Goal: Contribute content: Add original content to the website for others to see

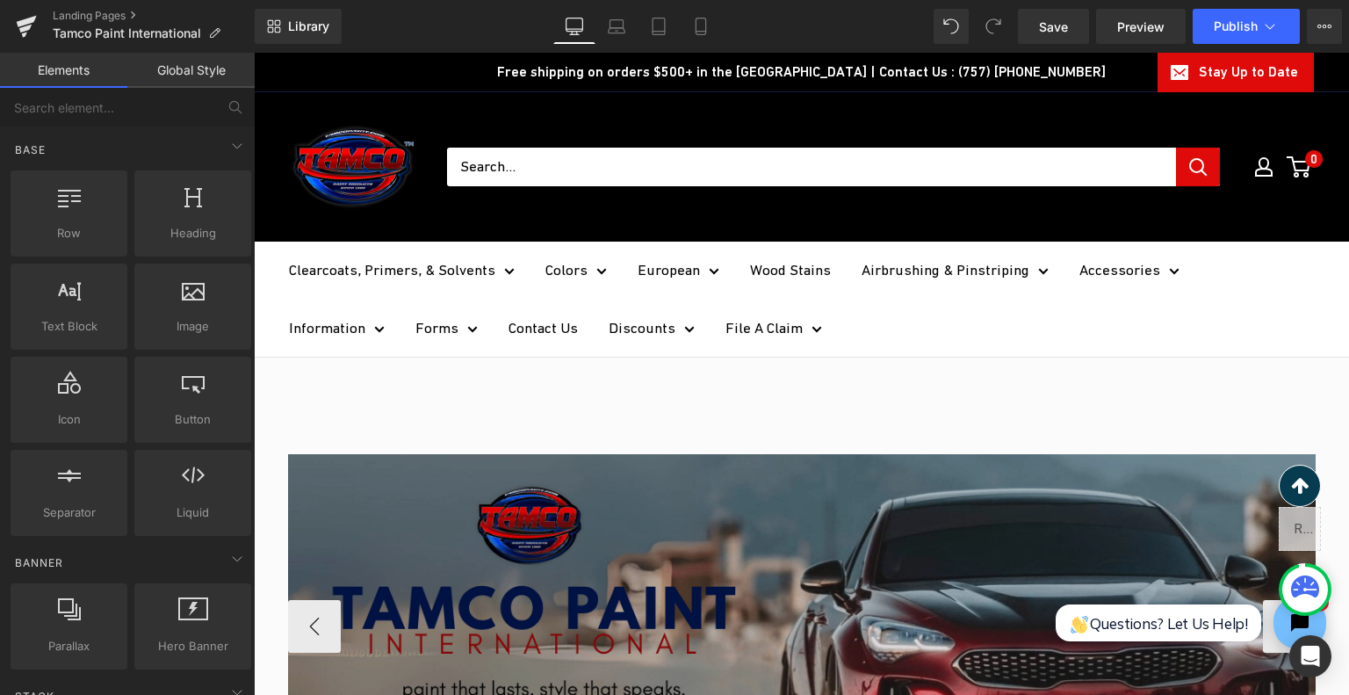
click at [624, 541] on img at bounding box center [802, 625] width 1028 height 343
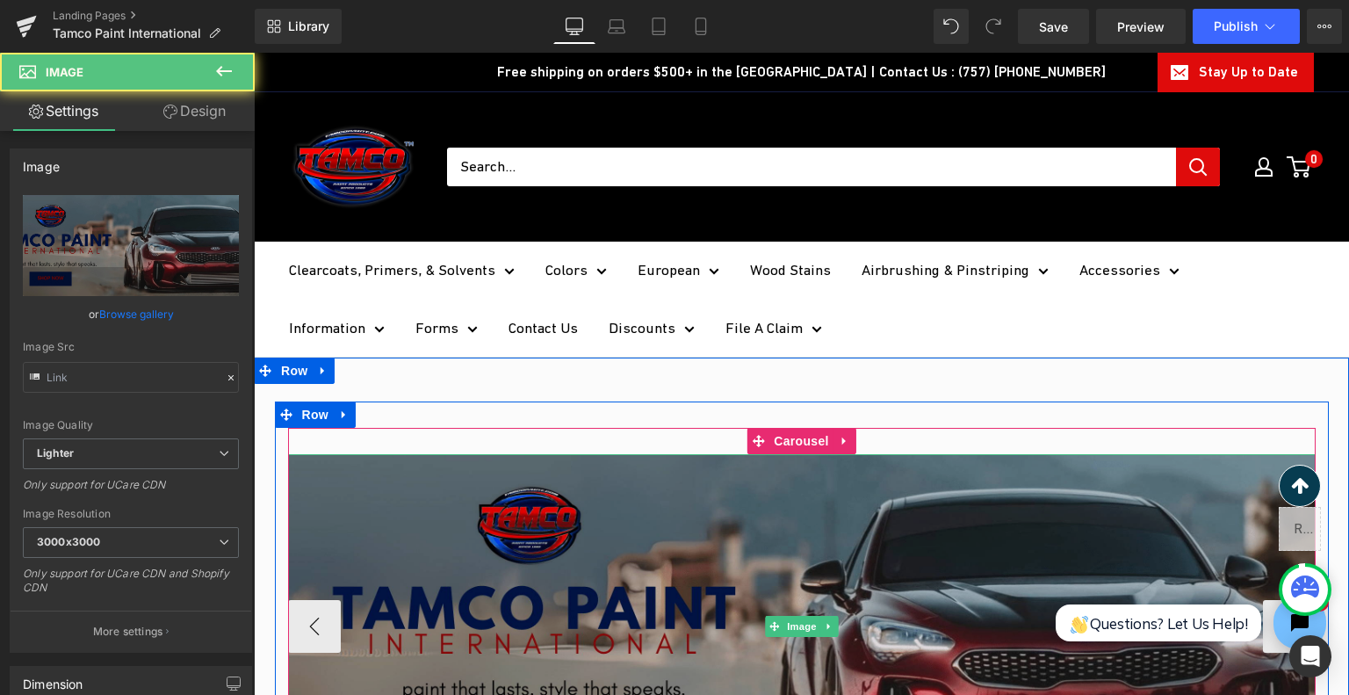
type input "[URL][DOMAIN_NAME]"
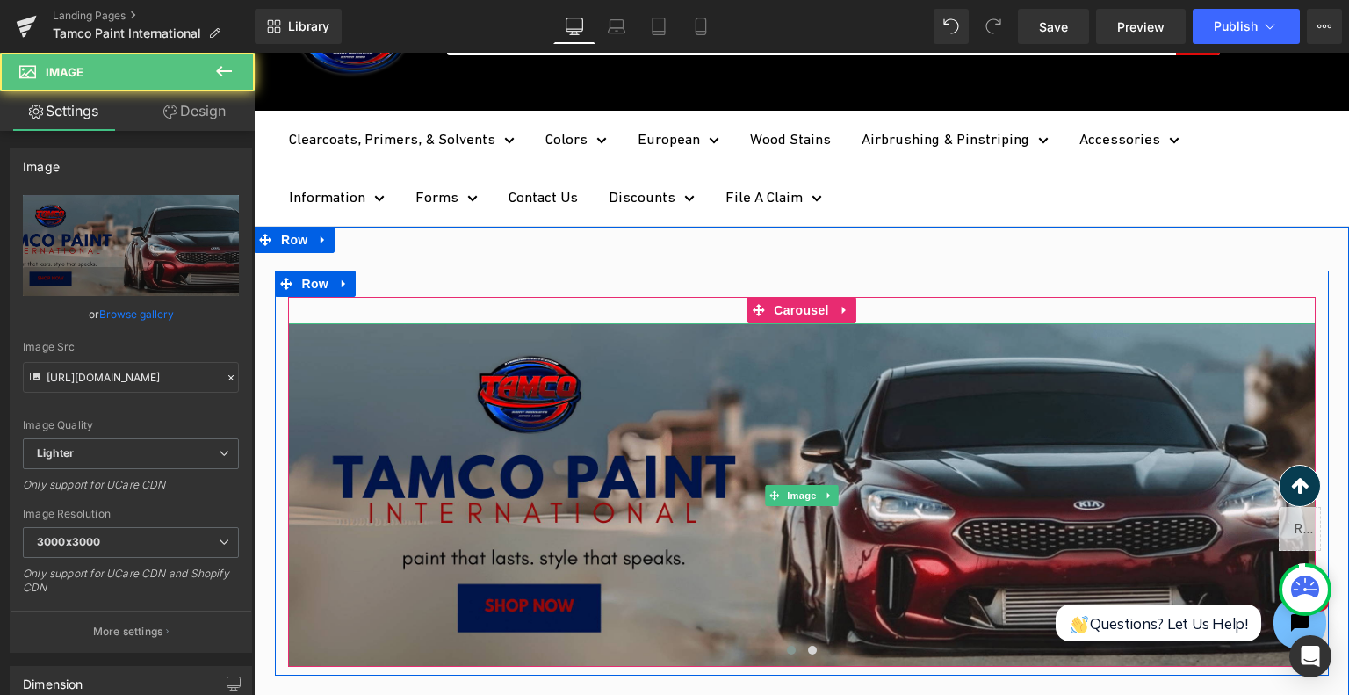
scroll to position [264, 0]
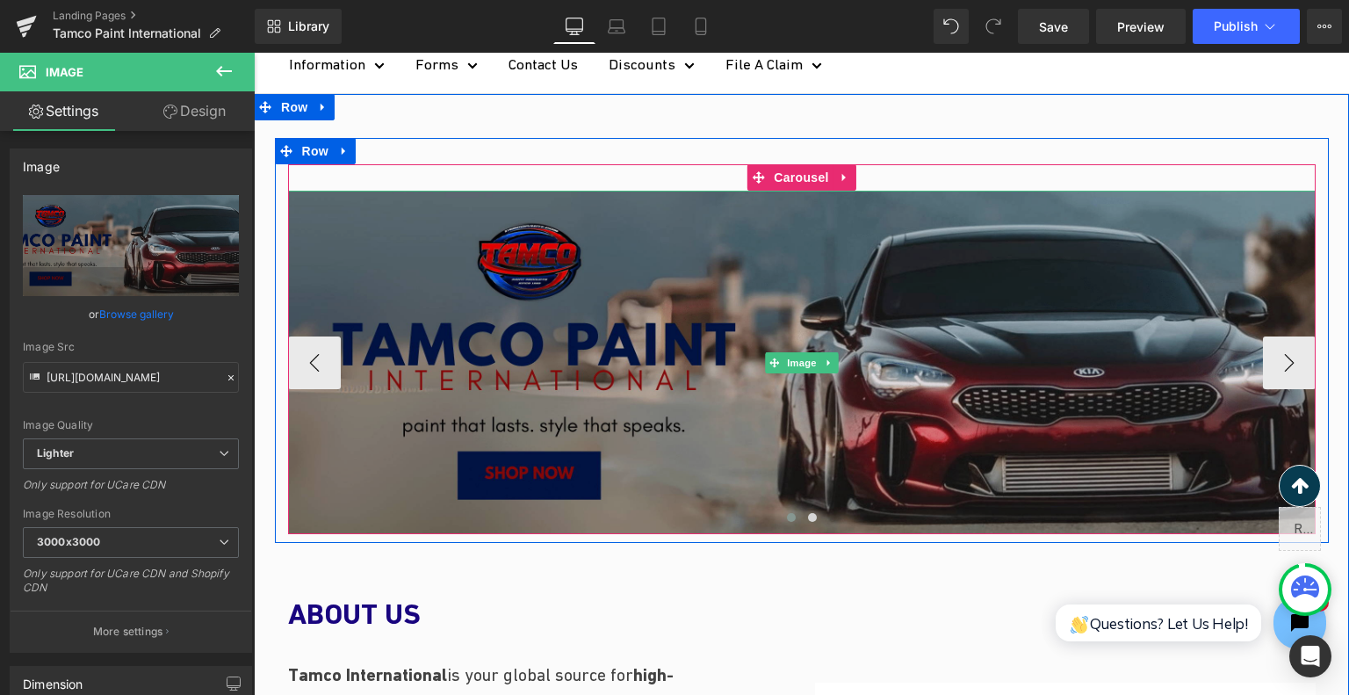
click at [665, 346] on img at bounding box center [802, 362] width 1028 height 343
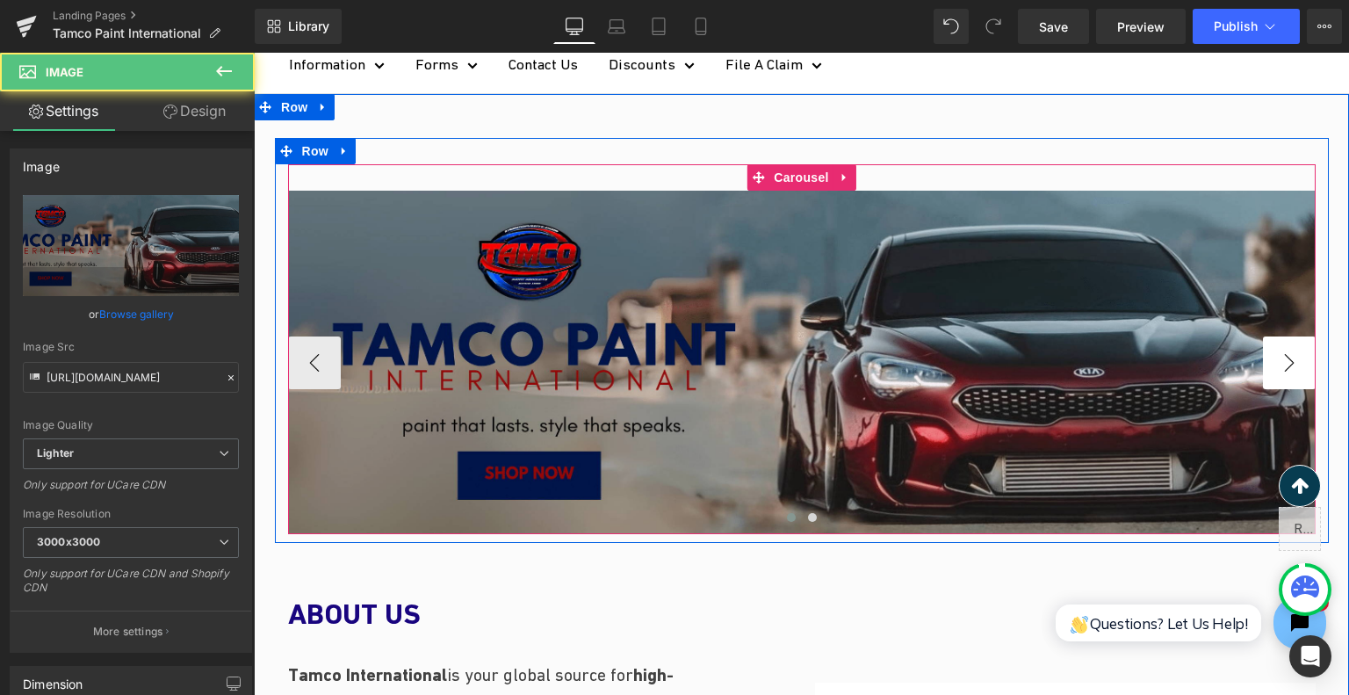
click at [1279, 355] on button "›" at bounding box center [1289, 362] width 53 height 53
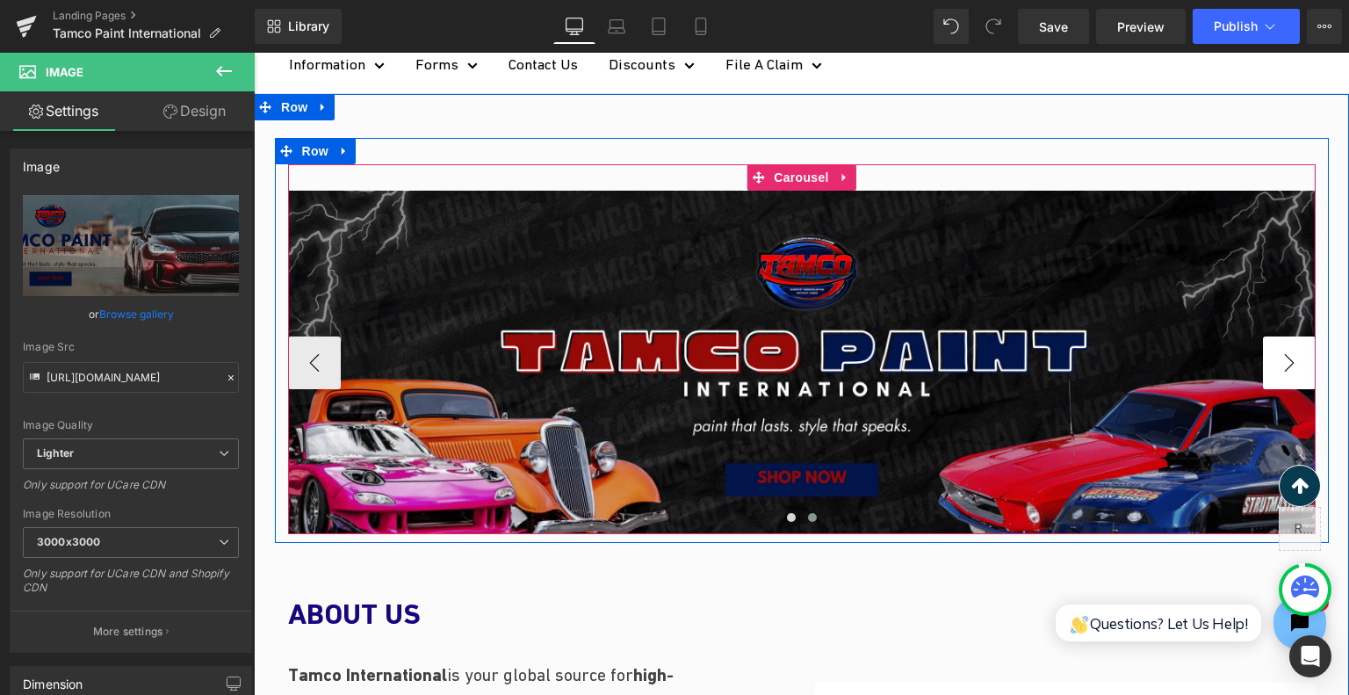
click at [1279, 355] on button "›" at bounding box center [1289, 362] width 53 height 53
click at [793, 170] on span "Carousel" at bounding box center [800, 177] width 63 height 26
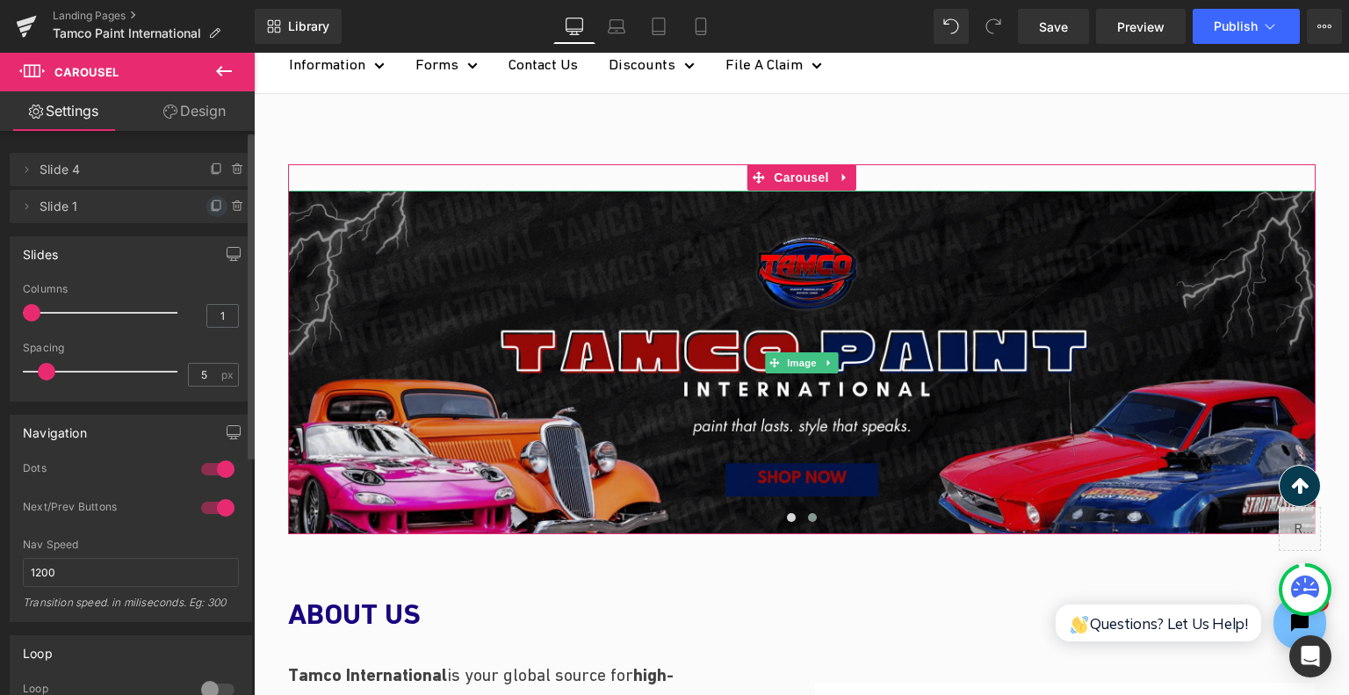
click at [210, 202] on icon at bounding box center [217, 206] width 14 height 14
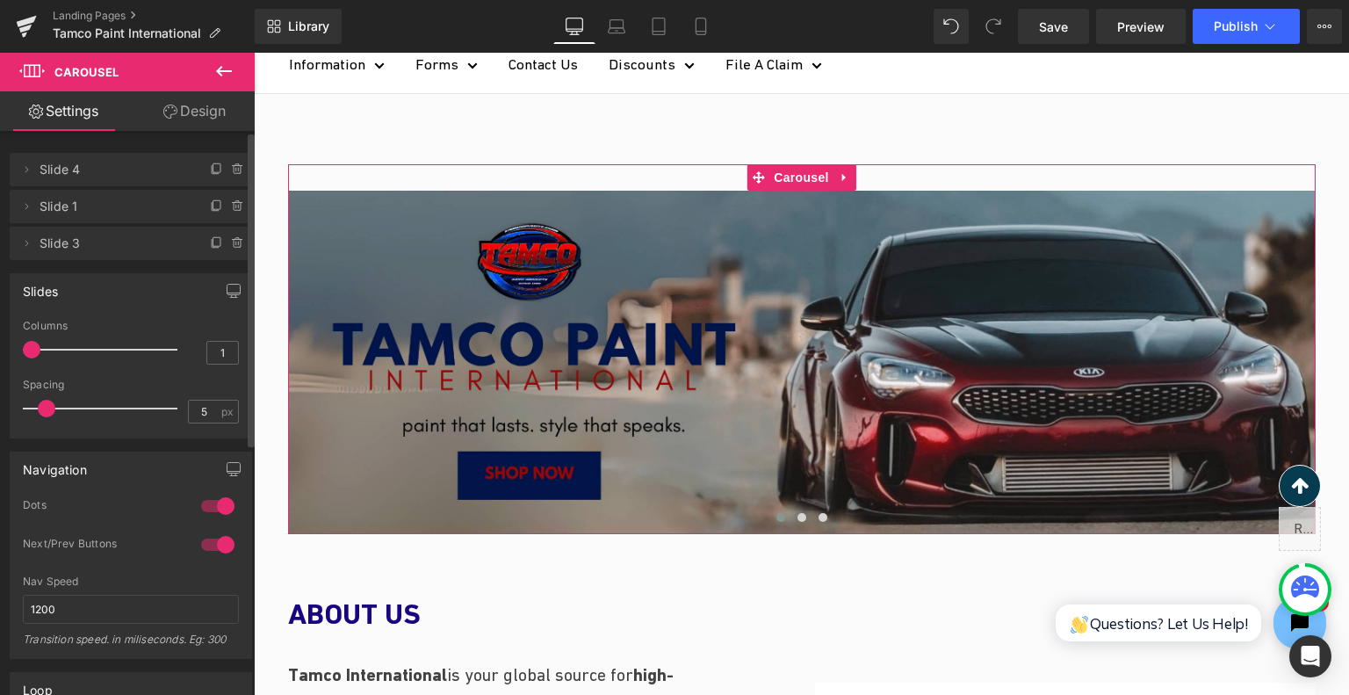
click at [40, 241] on span "Slide 3" at bounding box center [114, 243] width 148 height 33
click at [60, 247] on span "Slide 3" at bounding box center [114, 243] width 148 height 33
drag, startPoint x: 22, startPoint y: 244, endPoint x: 31, endPoint y: 176, distance: 69.1
click at [31, 149] on ul "Delete Cancel Slide 4 Slide 4 Delete Cancel Slide 1 Slide 1 Delete Cancel Slide…" at bounding box center [131, 149] width 242 height 0
click at [101, 239] on span "Slide 3" at bounding box center [114, 243] width 148 height 33
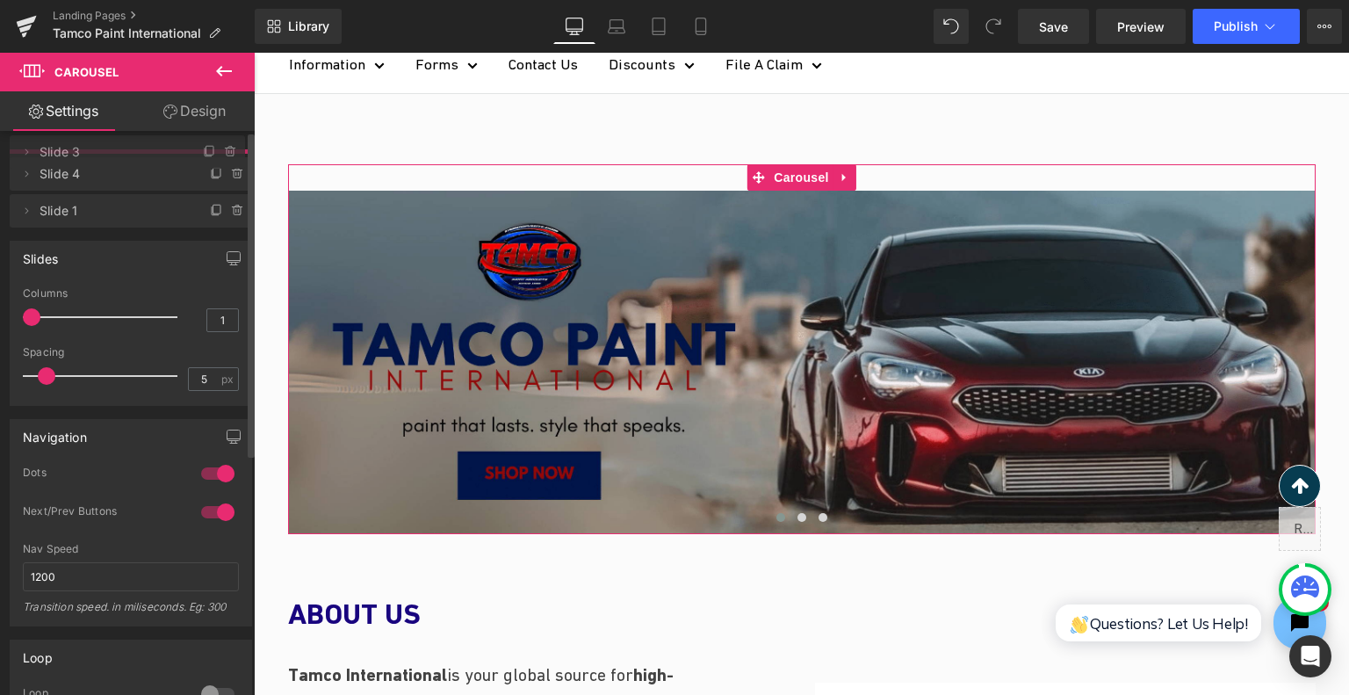
drag, startPoint x: 102, startPoint y: 244, endPoint x: 112, endPoint y: 153, distance: 92.0
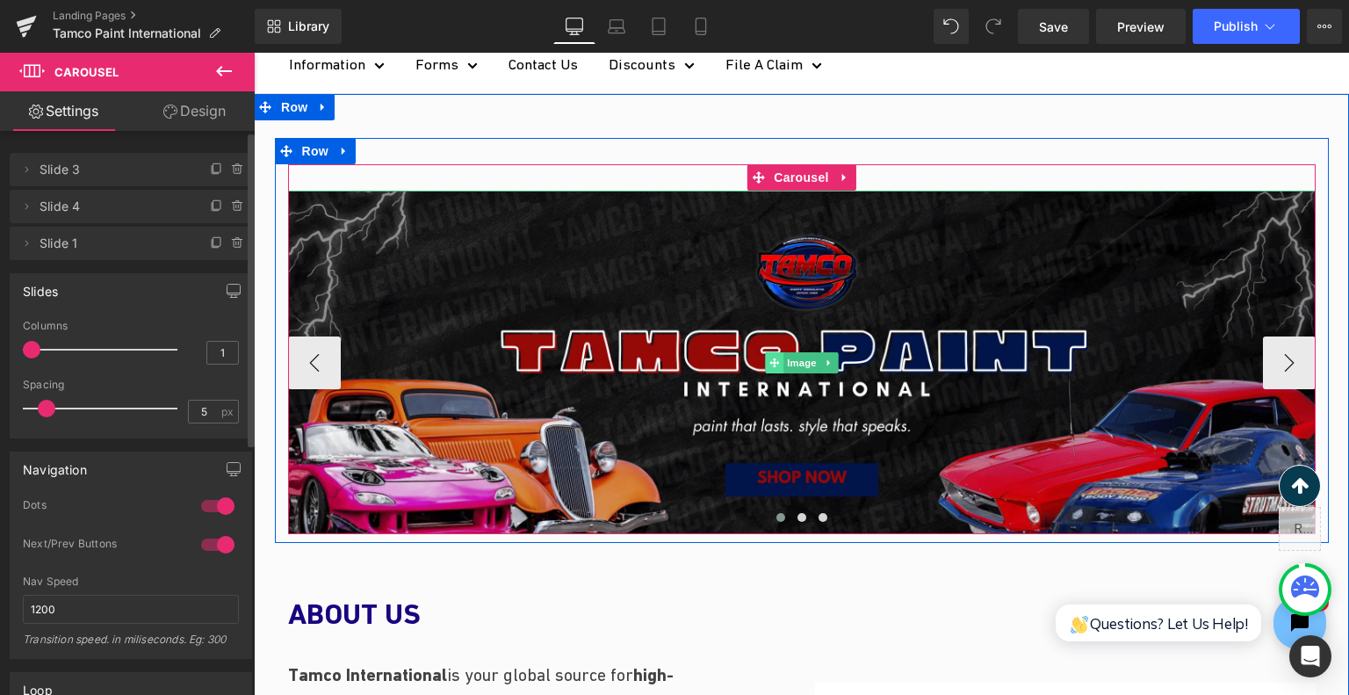
drag, startPoint x: 781, startPoint y: 361, endPoint x: 769, endPoint y: 361, distance: 11.4
click at [783, 361] on span "Image" at bounding box center [801, 362] width 37 height 21
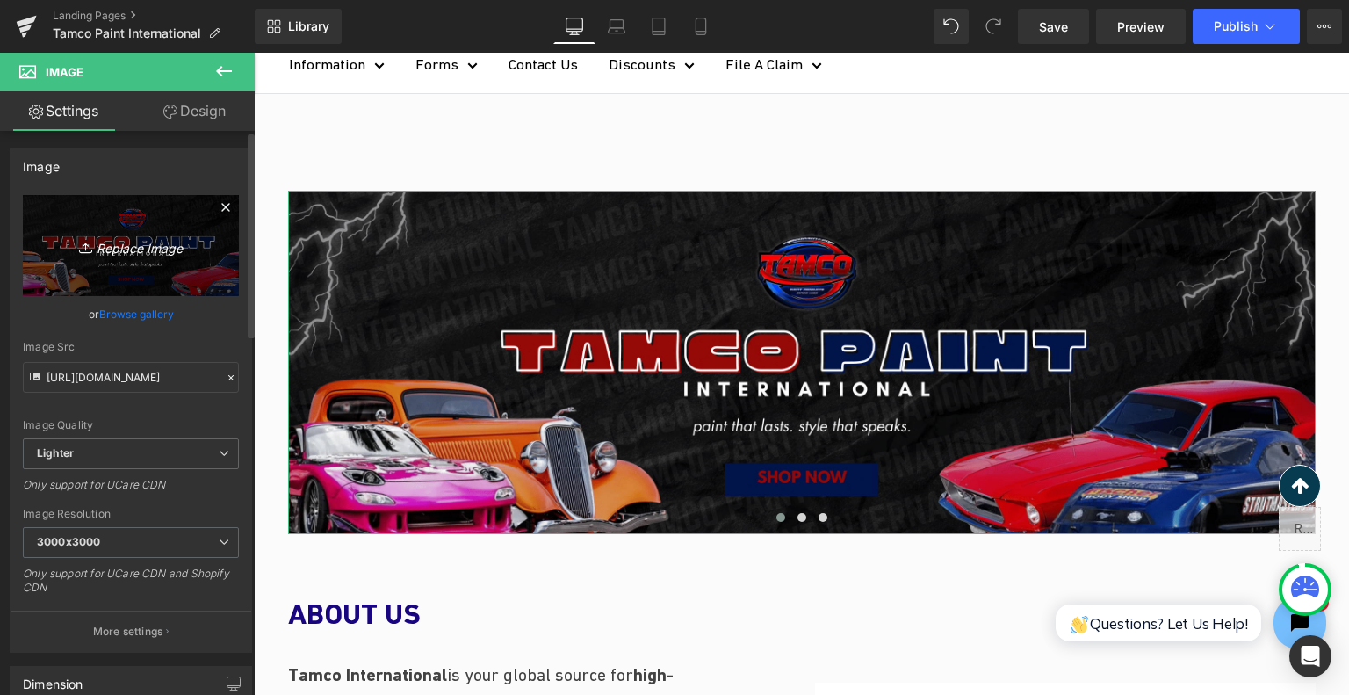
click at [148, 244] on icon "Replace Image" at bounding box center [131, 246] width 141 height 22
type input "C:\fakepath\Landing Page Banner (2)_page-0001.jpg"
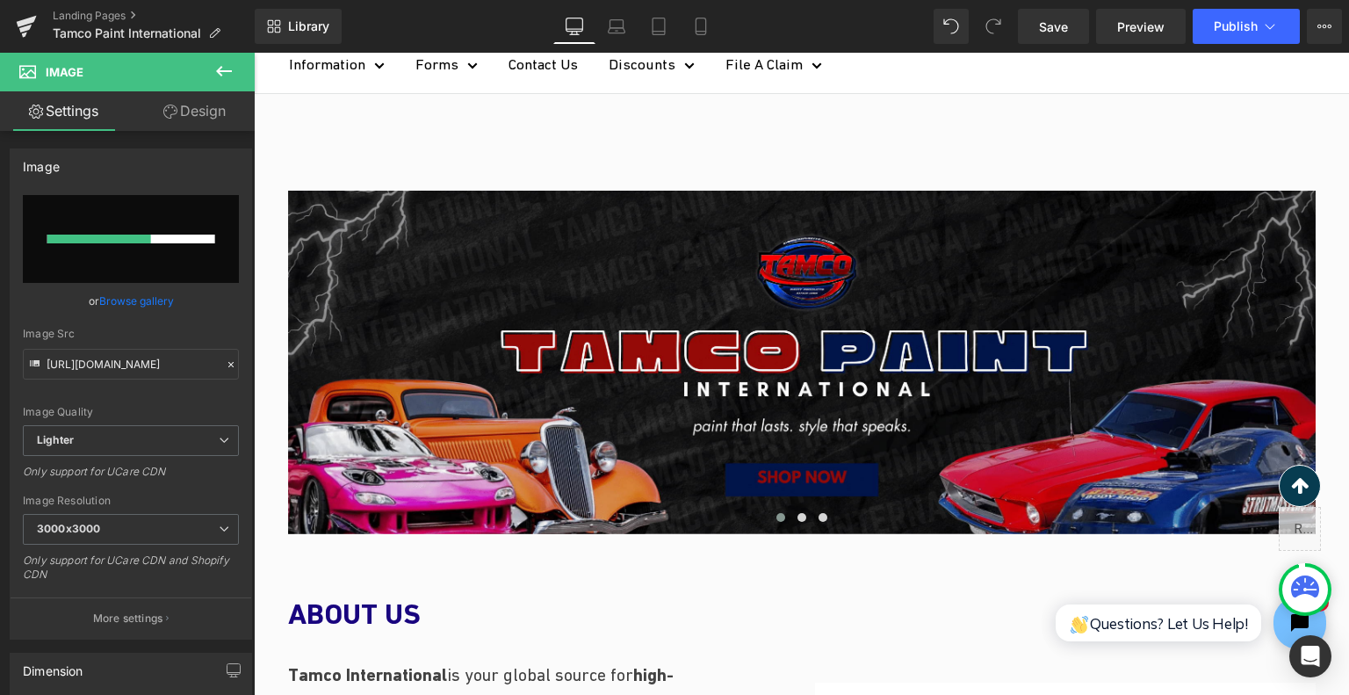
type input "[URL][DOMAIN_NAME]"
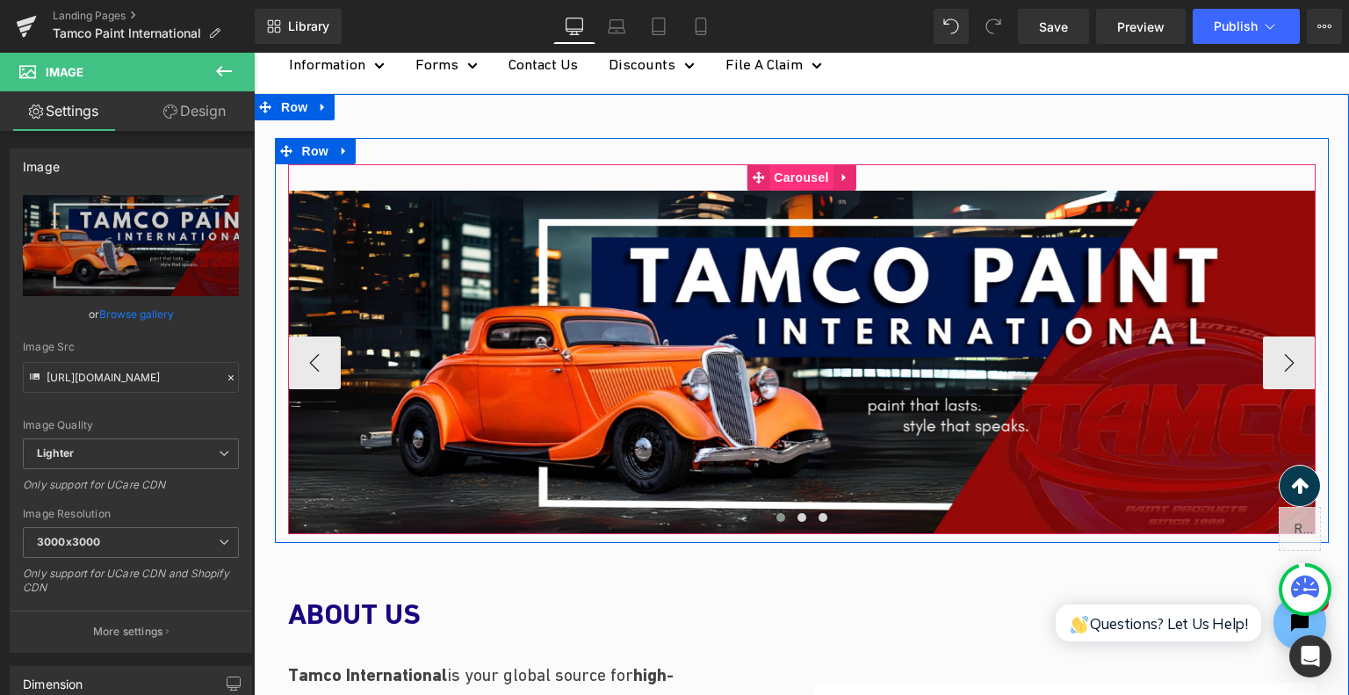
click at [769, 183] on span "Carousel" at bounding box center [800, 177] width 63 height 26
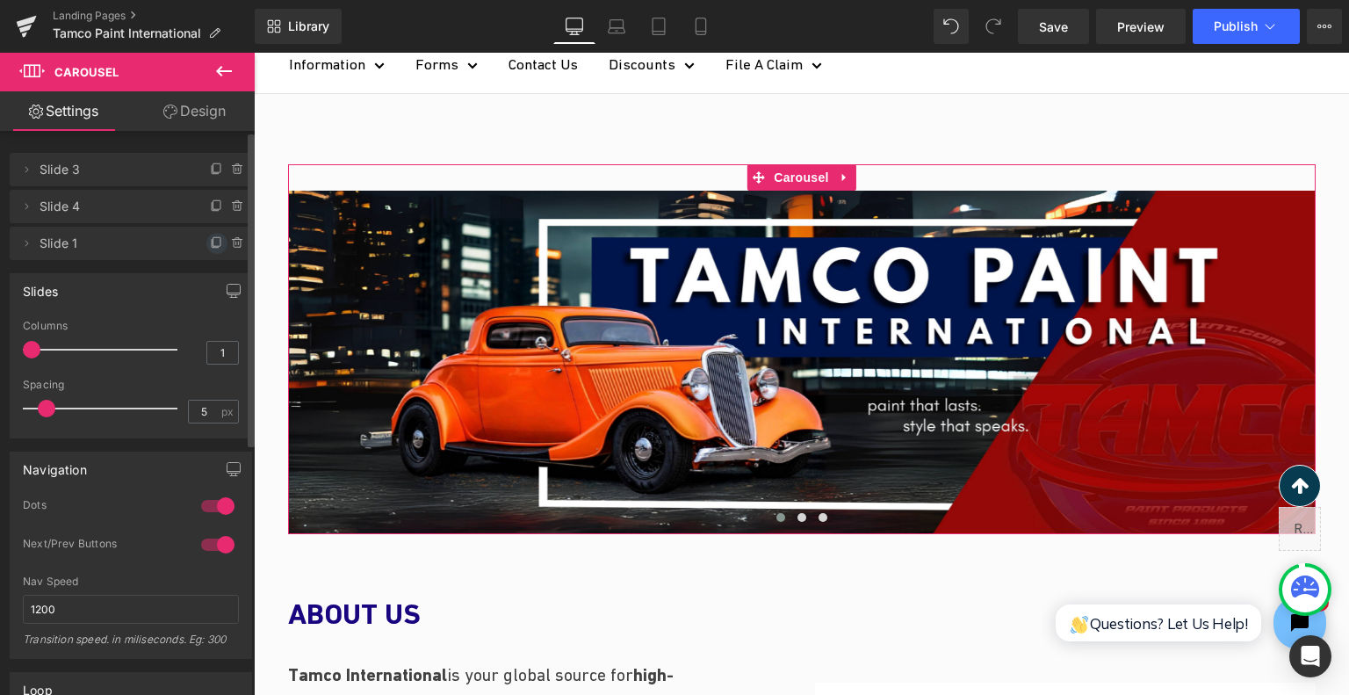
click at [211, 238] on icon at bounding box center [217, 243] width 14 height 14
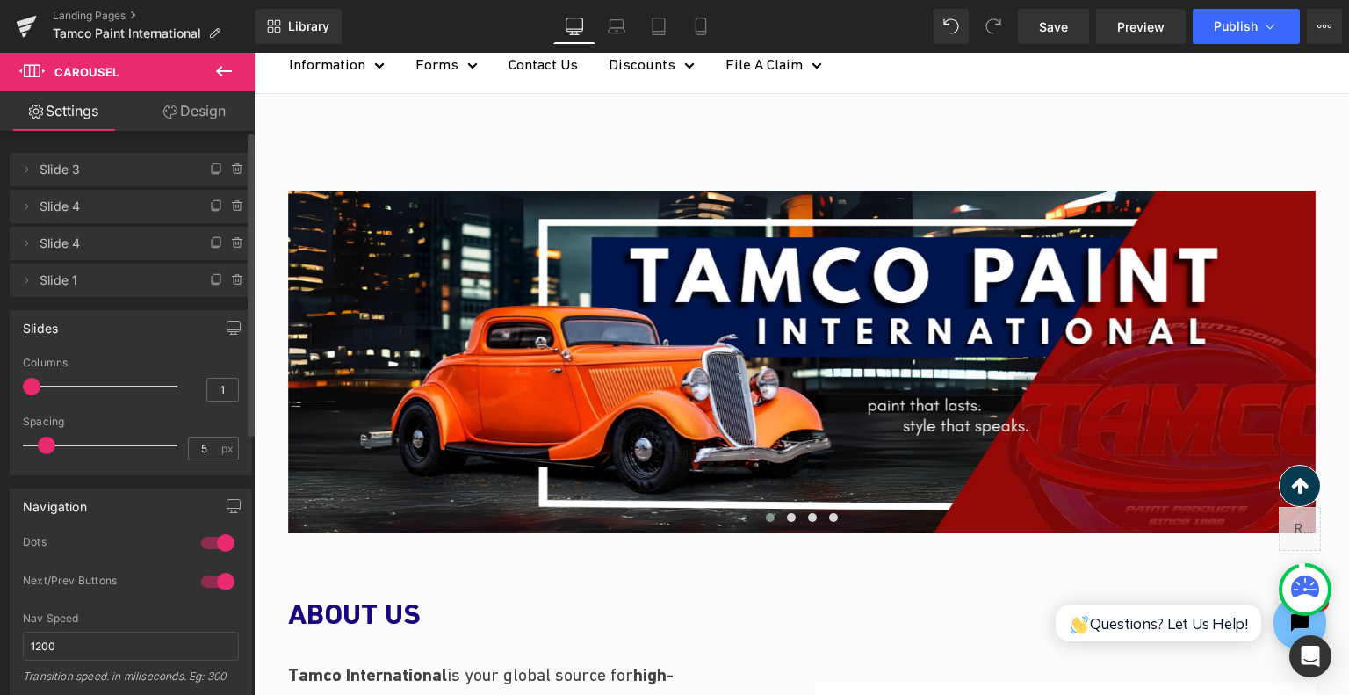
click at [60, 203] on span "Slide 4" at bounding box center [114, 206] width 148 height 33
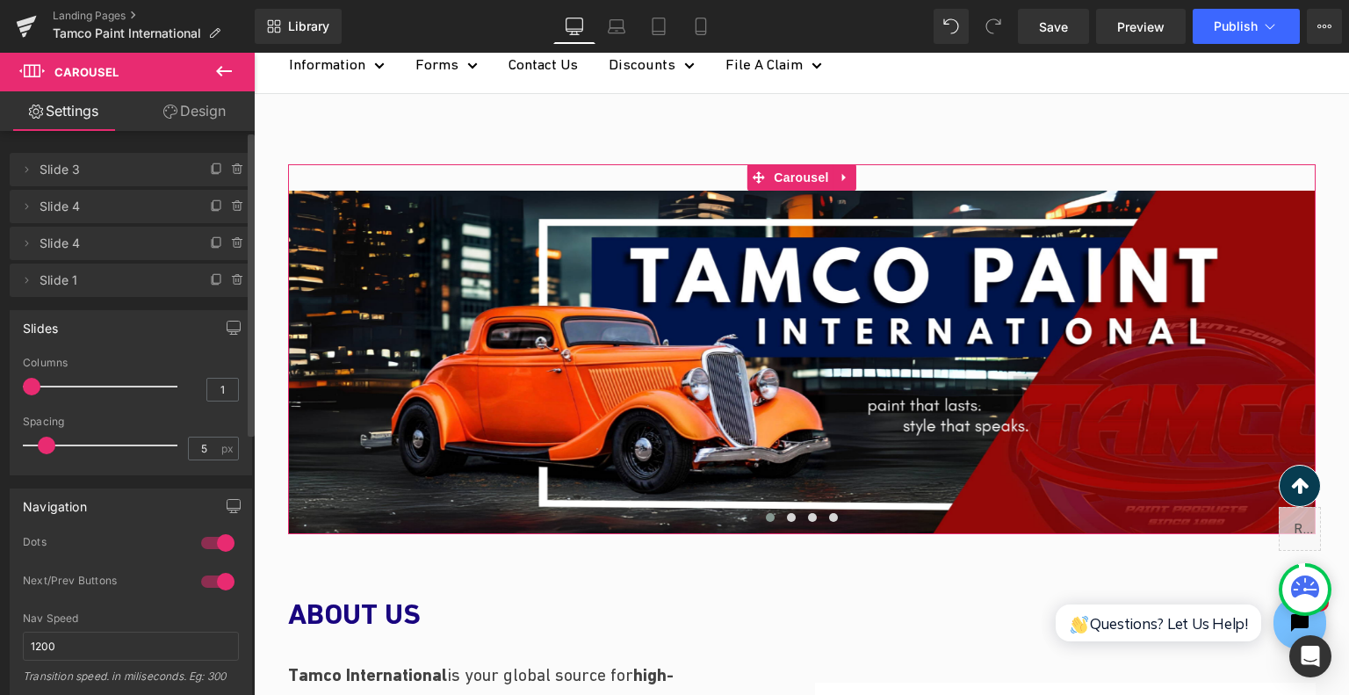
click at [85, 208] on span "Slide 4" at bounding box center [114, 206] width 148 height 33
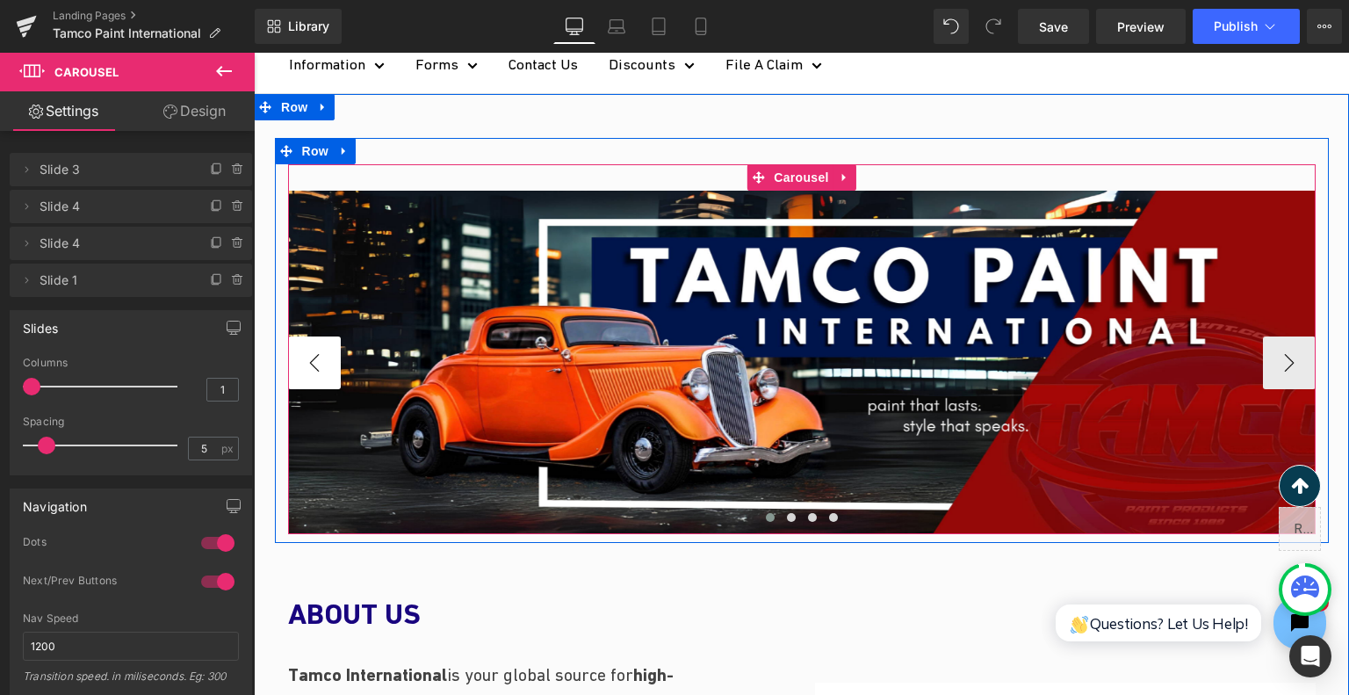
click at [316, 360] on button "‹" at bounding box center [314, 362] width 53 height 53
click at [1263, 368] on button "›" at bounding box center [1289, 362] width 53 height 53
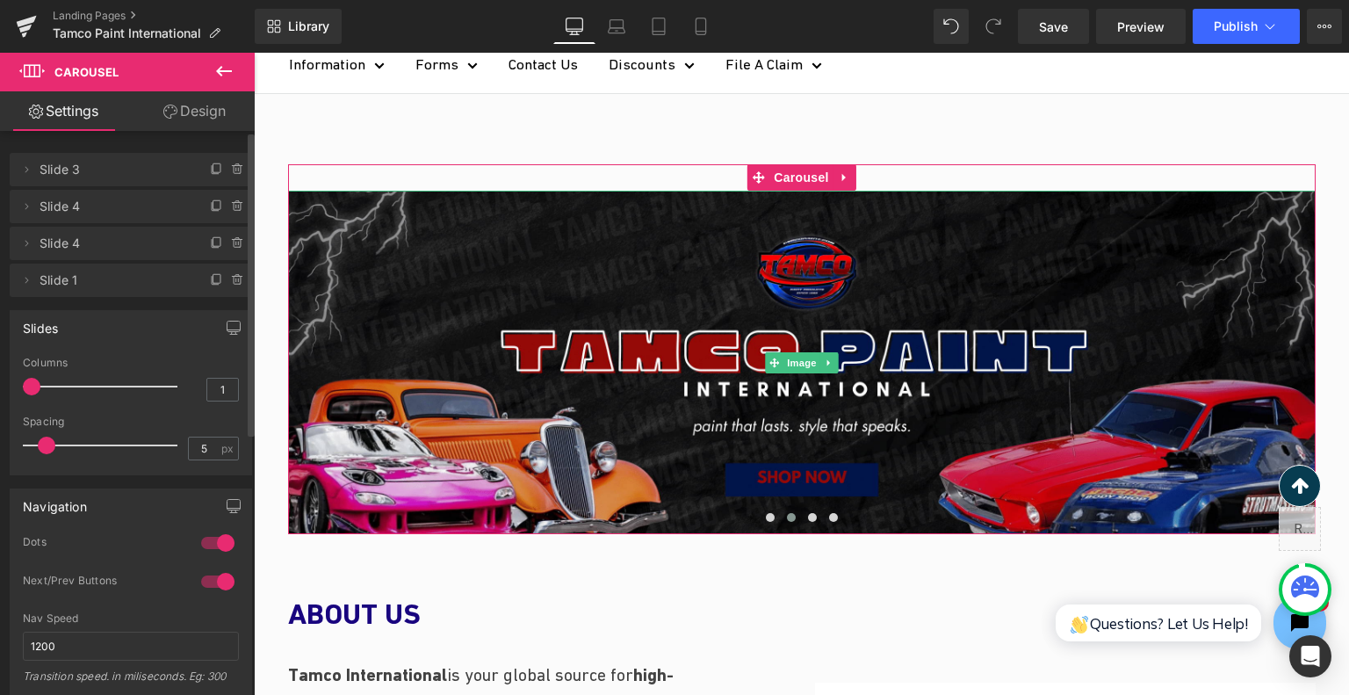
click at [126, 239] on span "Slide 4" at bounding box center [114, 243] width 148 height 33
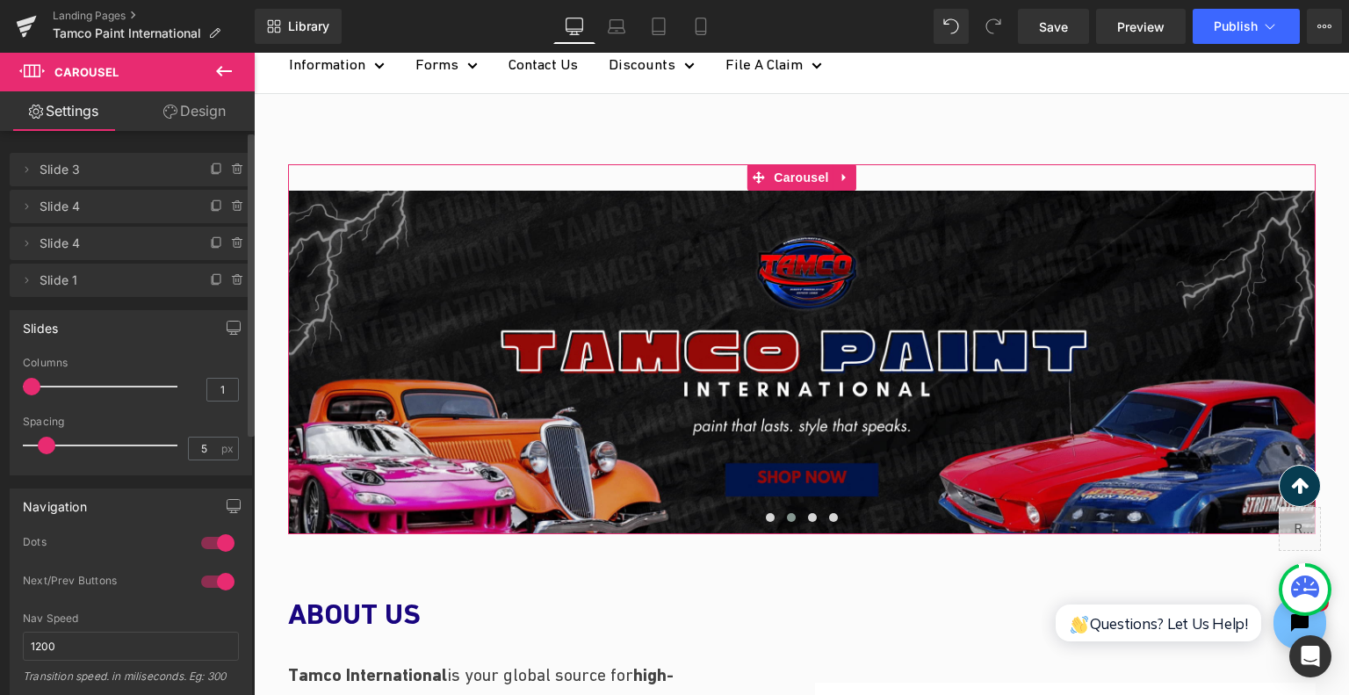
click at [126, 247] on span "Slide 4" at bounding box center [114, 243] width 148 height 33
click at [23, 244] on icon at bounding box center [26, 243] width 14 height 14
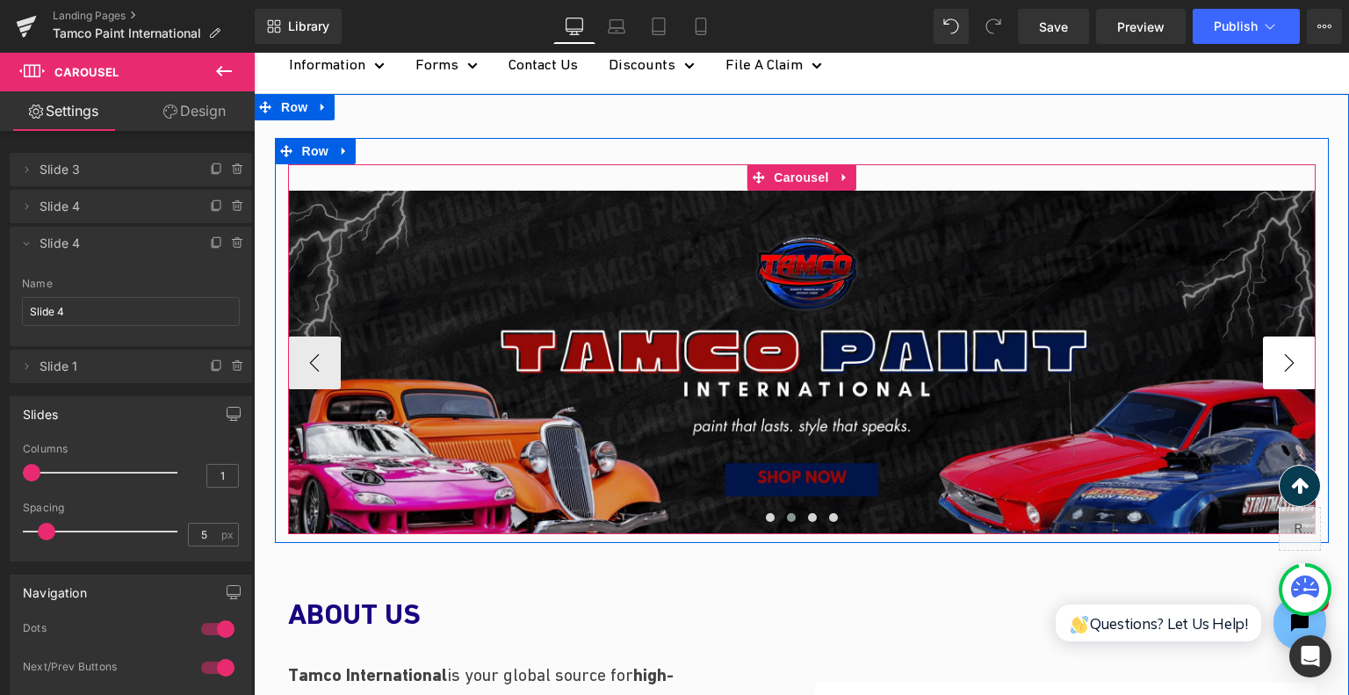
click at [1280, 349] on button "›" at bounding box center [1289, 362] width 53 height 53
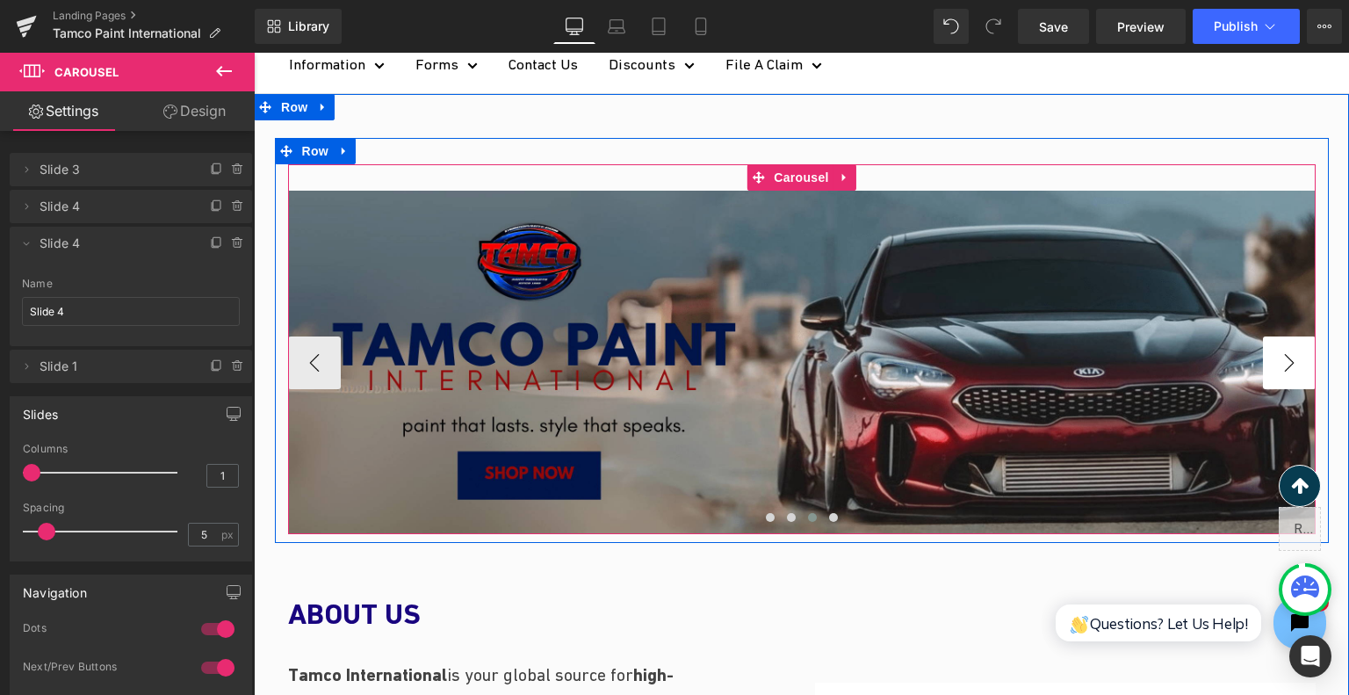
click at [1280, 349] on button "›" at bounding box center [1289, 362] width 53 height 53
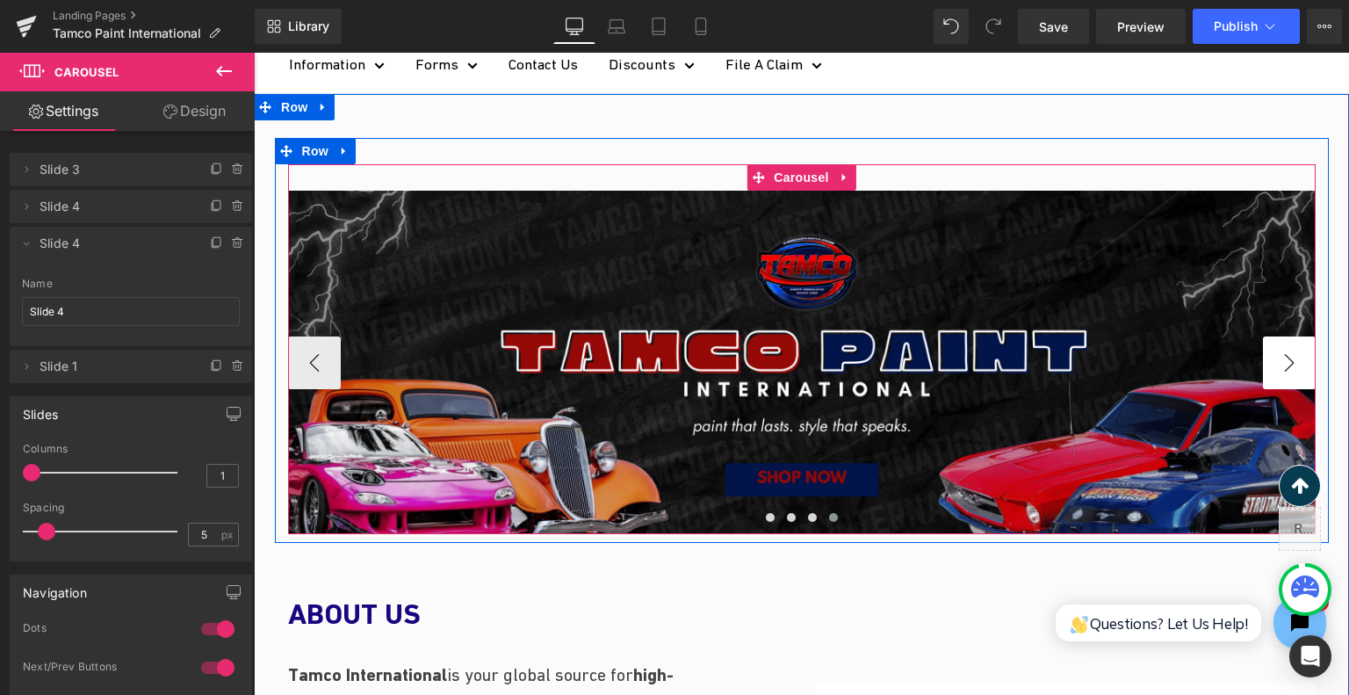
click at [1280, 349] on button "›" at bounding box center [1289, 362] width 53 height 53
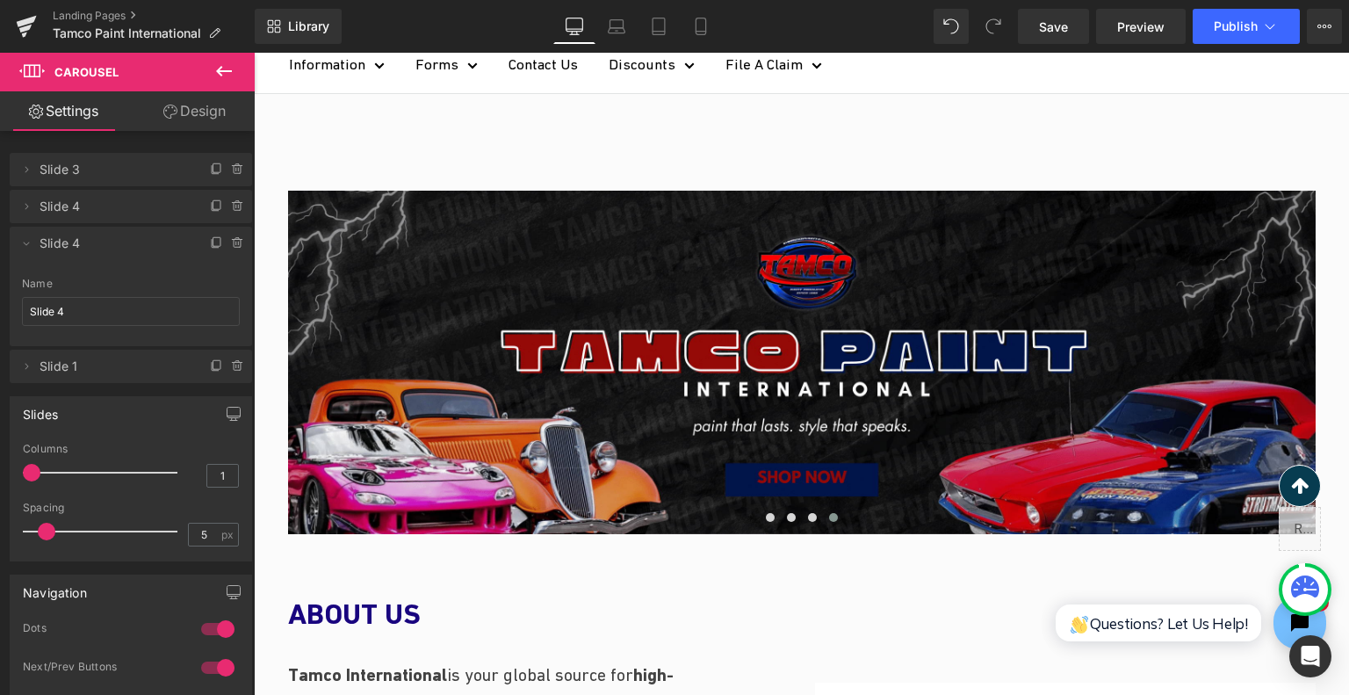
click at [214, 73] on icon at bounding box center [223, 71] width 21 height 21
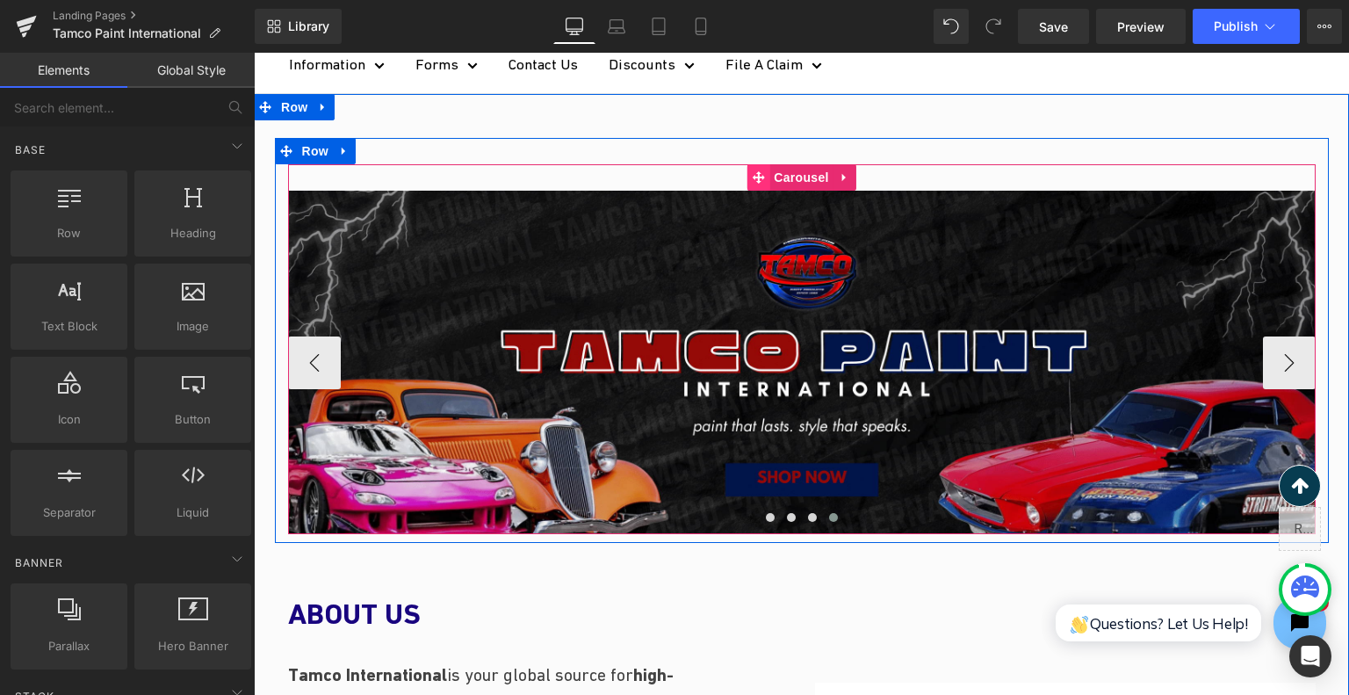
click at [762, 182] on span at bounding box center [758, 177] width 23 height 26
click at [780, 174] on span "Carousel" at bounding box center [800, 177] width 63 height 26
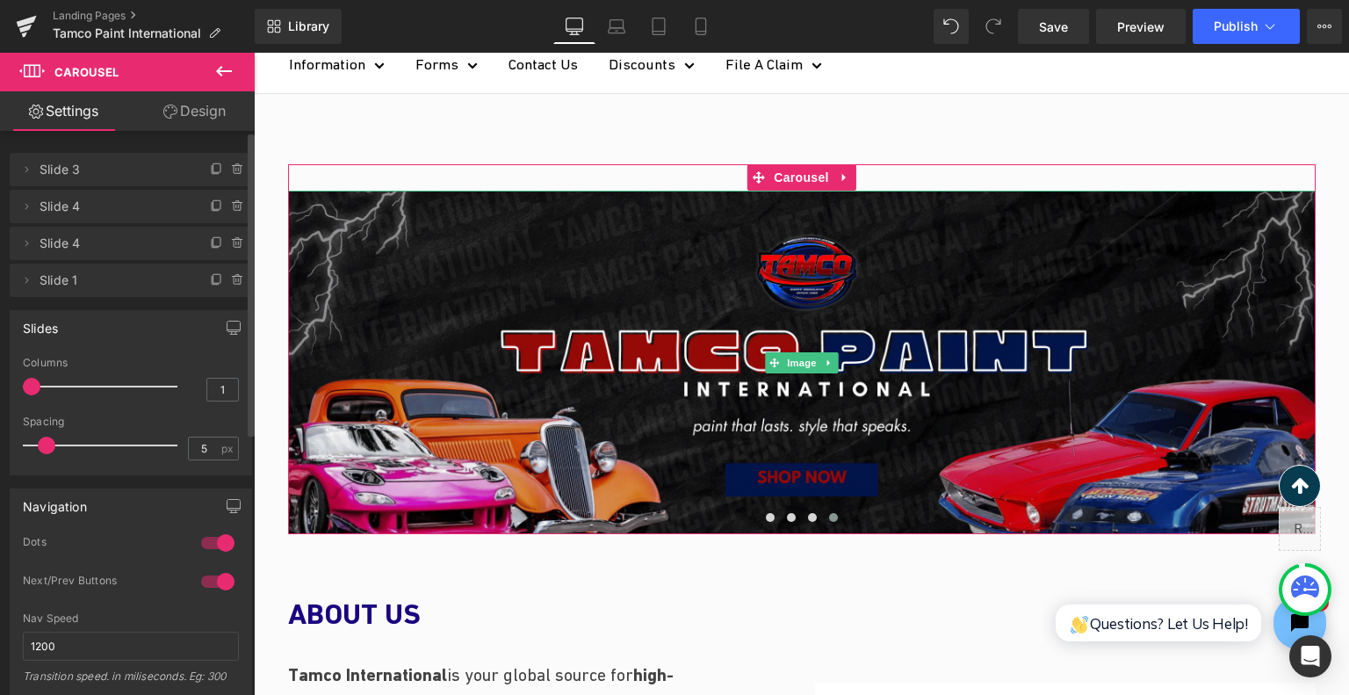
click at [74, 282] on span "Slide 1" at bounding box center [114, 280] width 148 height 33
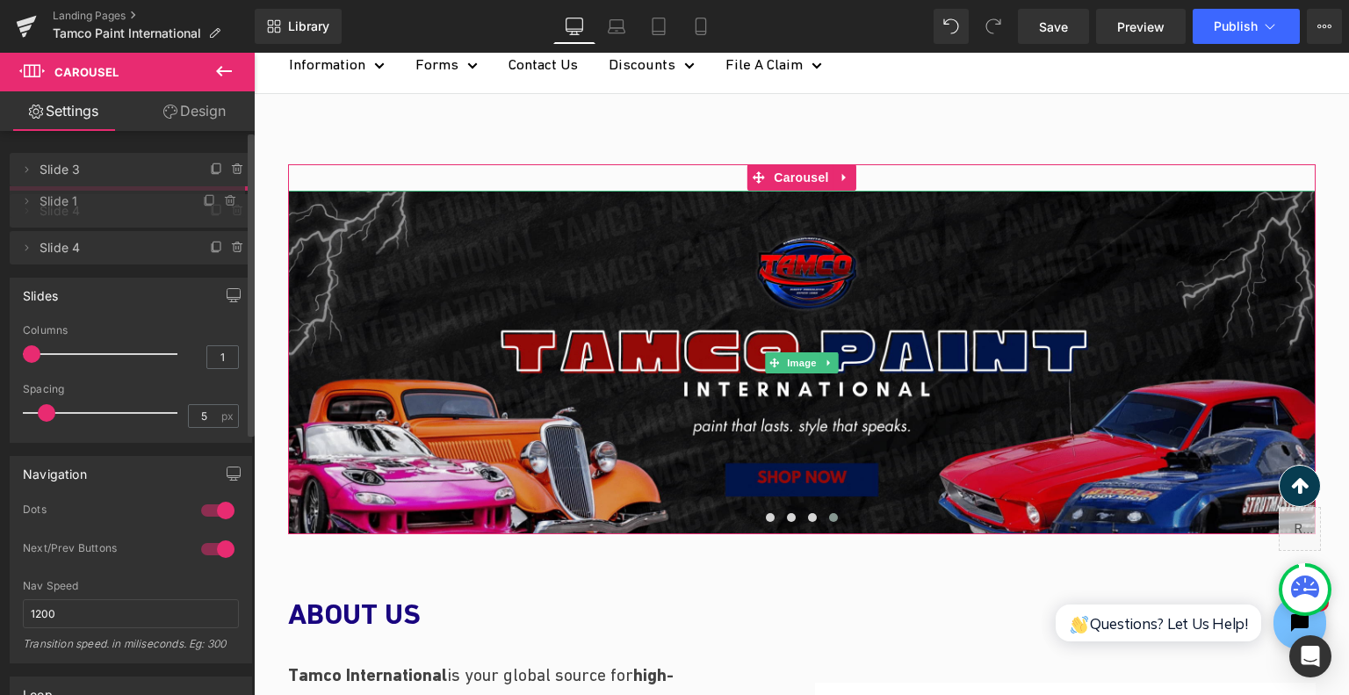
drag, startPoint x: 75, startPoint y: 278, endPoint x: 91, endPoint y: 199, distance: 80.8
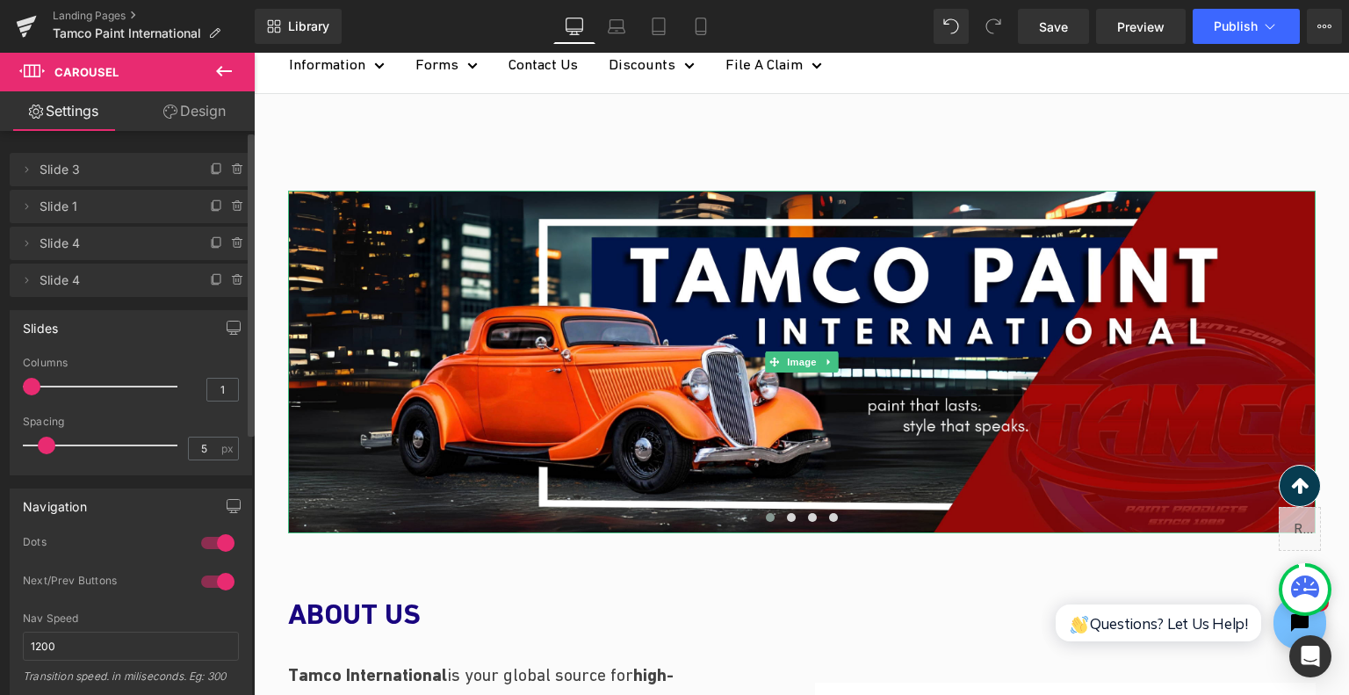
click at [123, 173] on span "Slide 3" at bounding box center [114, 169] width 148 height 33
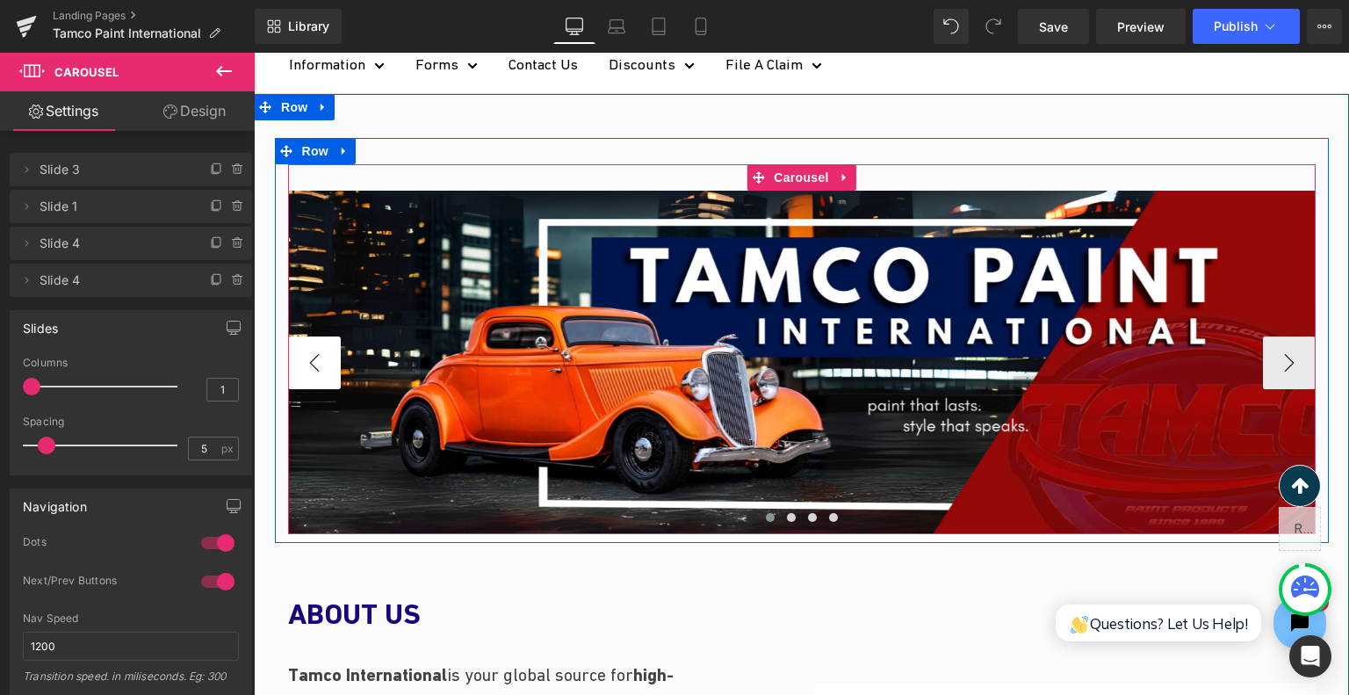
click at [323, 357] on button "‹" at bounding box center [314, 362] width 53 height 53
click at [1285, 368] on button "›" at bounding box center [1289, 362] width 53 height 53
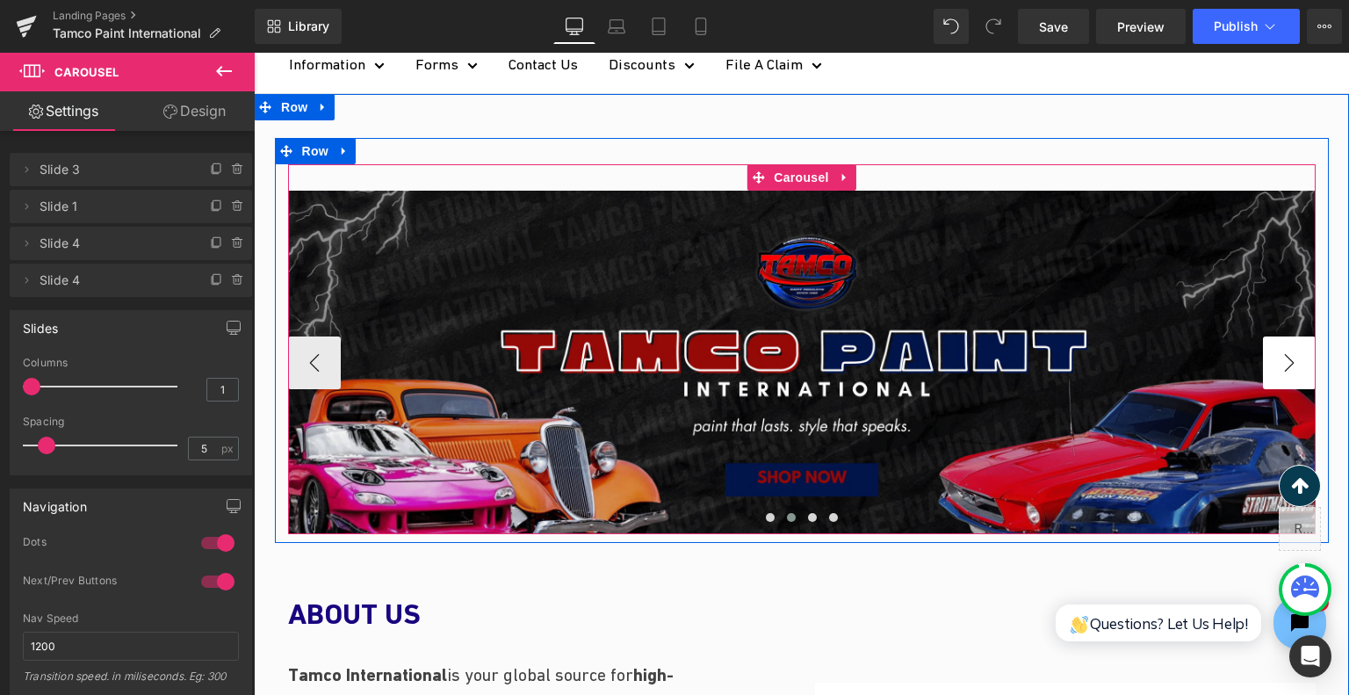
click at [1282, 368] on button "›" at bounding box center [1289, 362] width 53 height 53
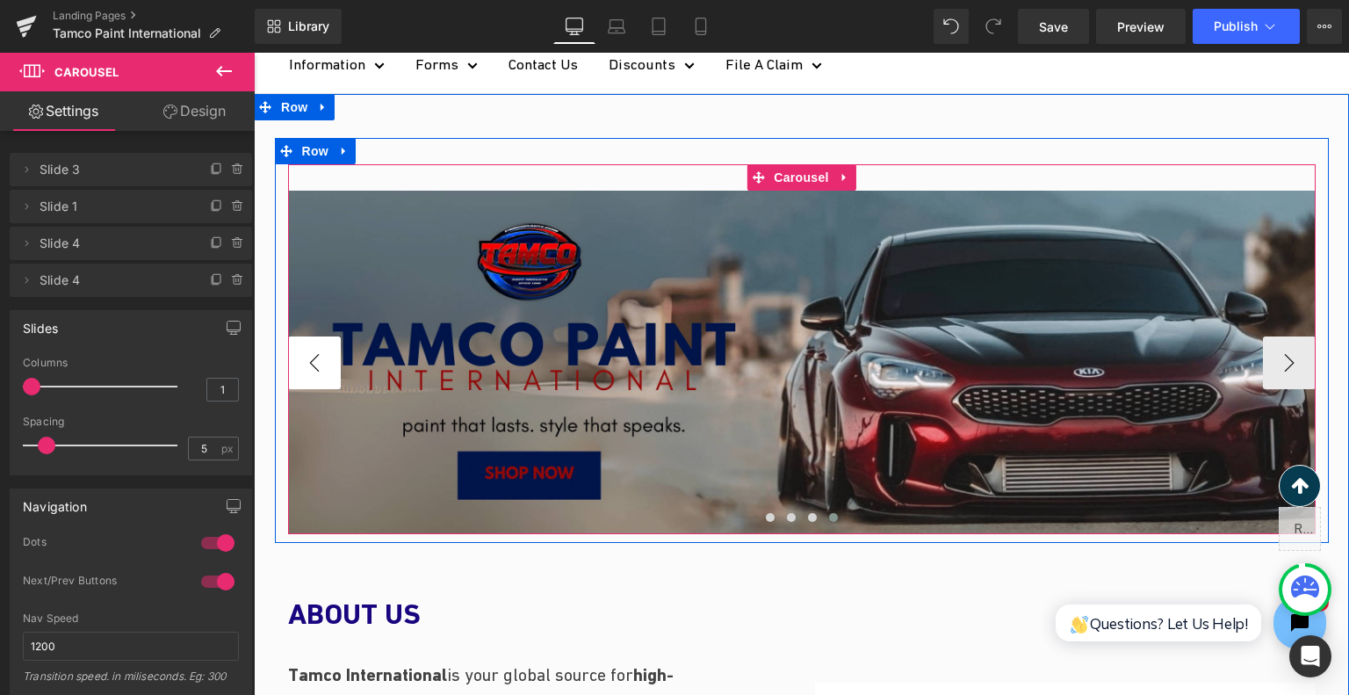
click at [330, 345] on button "‹" at bounding box center [314, 362] width 53 height 53
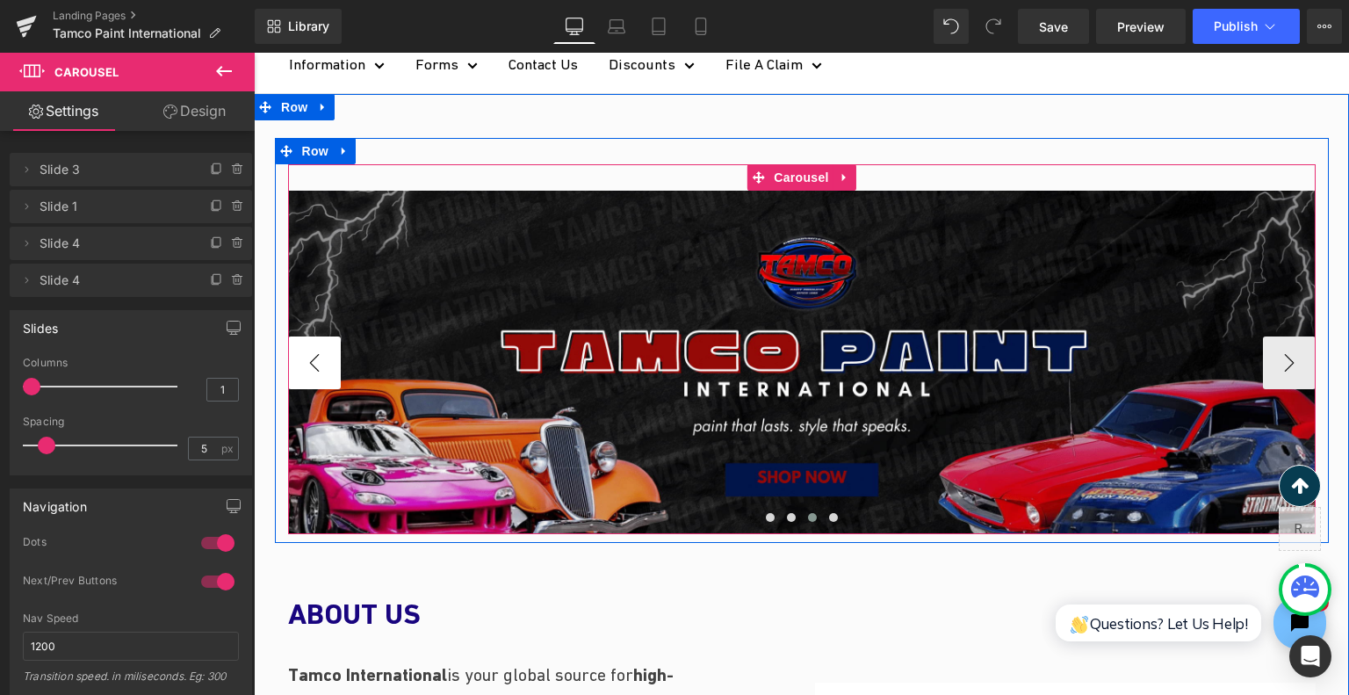
click at [329, 345] on button "‹" at bounding box center [314, 362] width 53 height 53
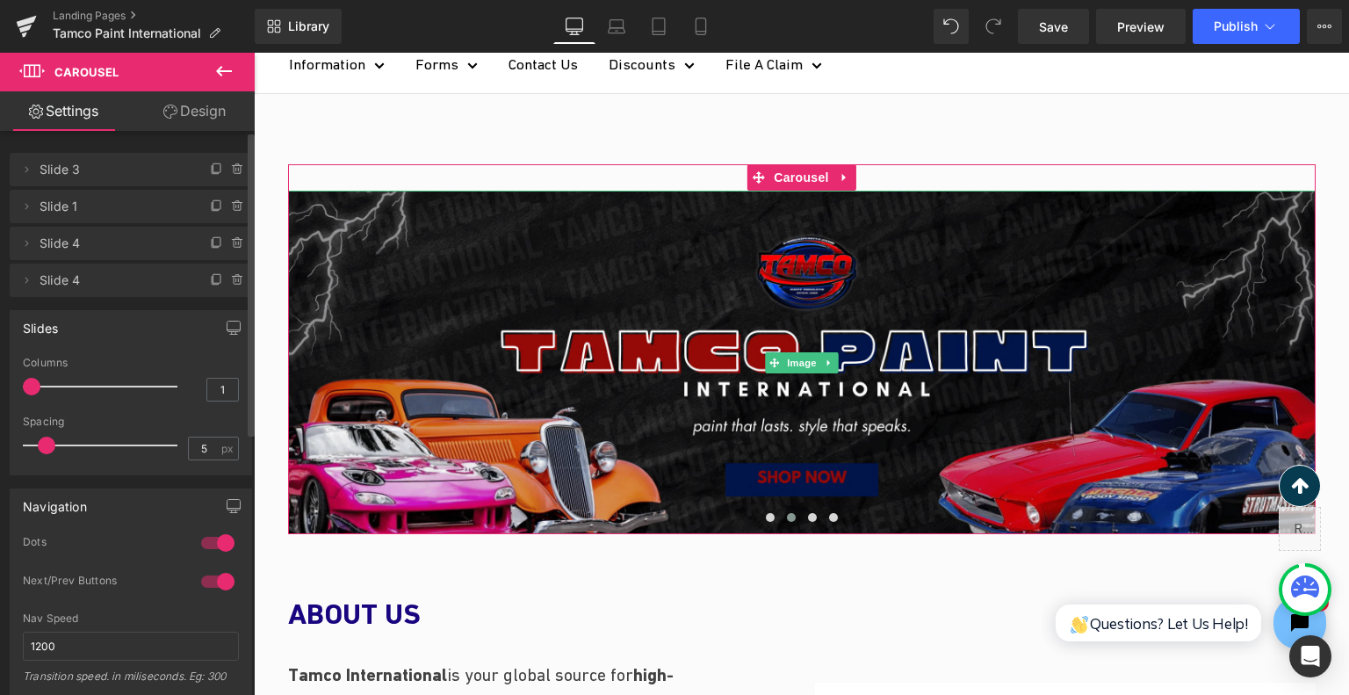
click at [58, 211] on span "Slide 1" at bounding box center [114, 206] width 148 height 33
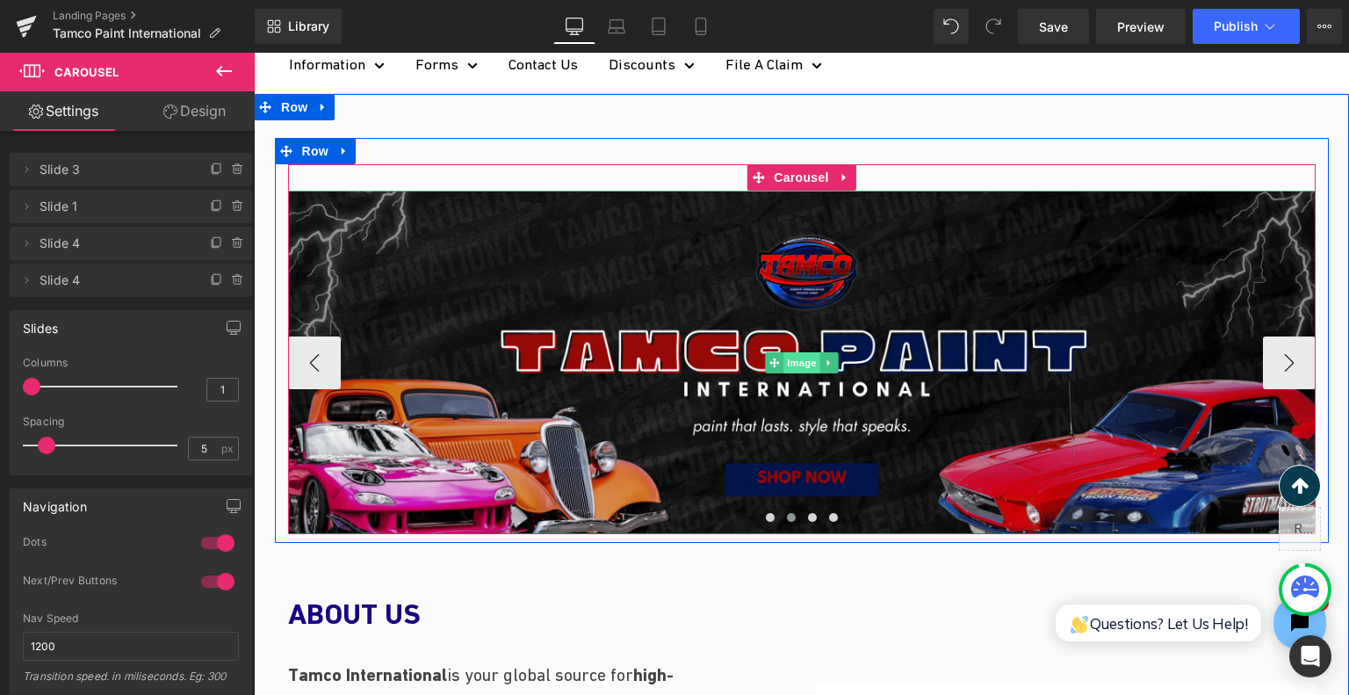
click at [787, 365] on span "Image" at bounding box center [801, 362] width 37 height 21
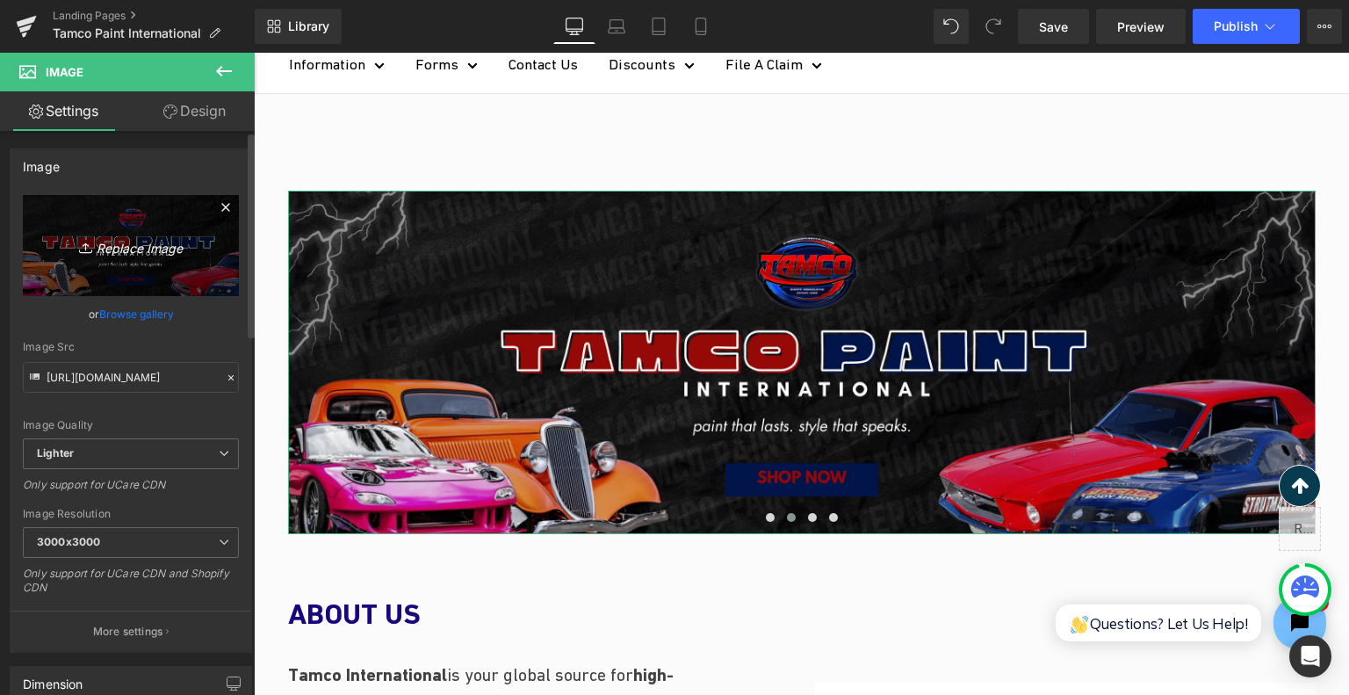
click at [148, 235] on icon "Replace Image" at bounding box center [131, 246] width 141 height 22
type input "C:\fakepath\Landing Page Banner (1)_page-0001.jpg"
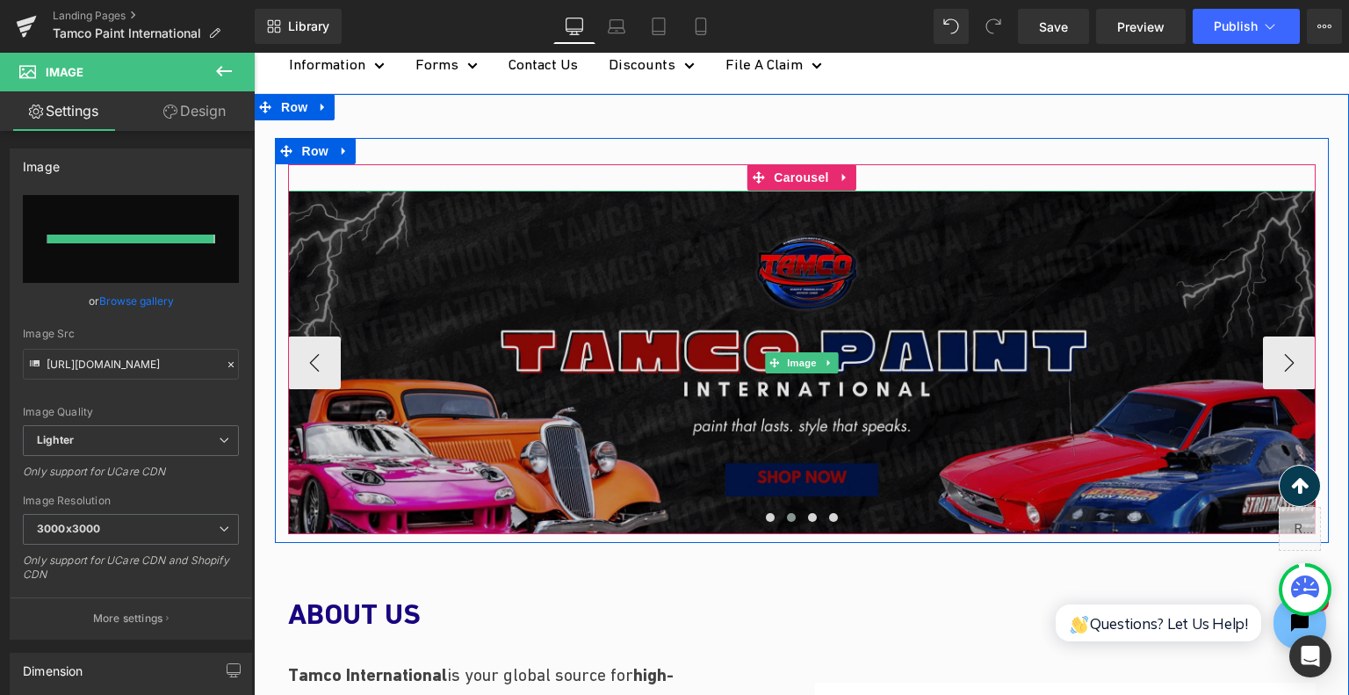
type input "[URL][DOMAIN_NAME]"
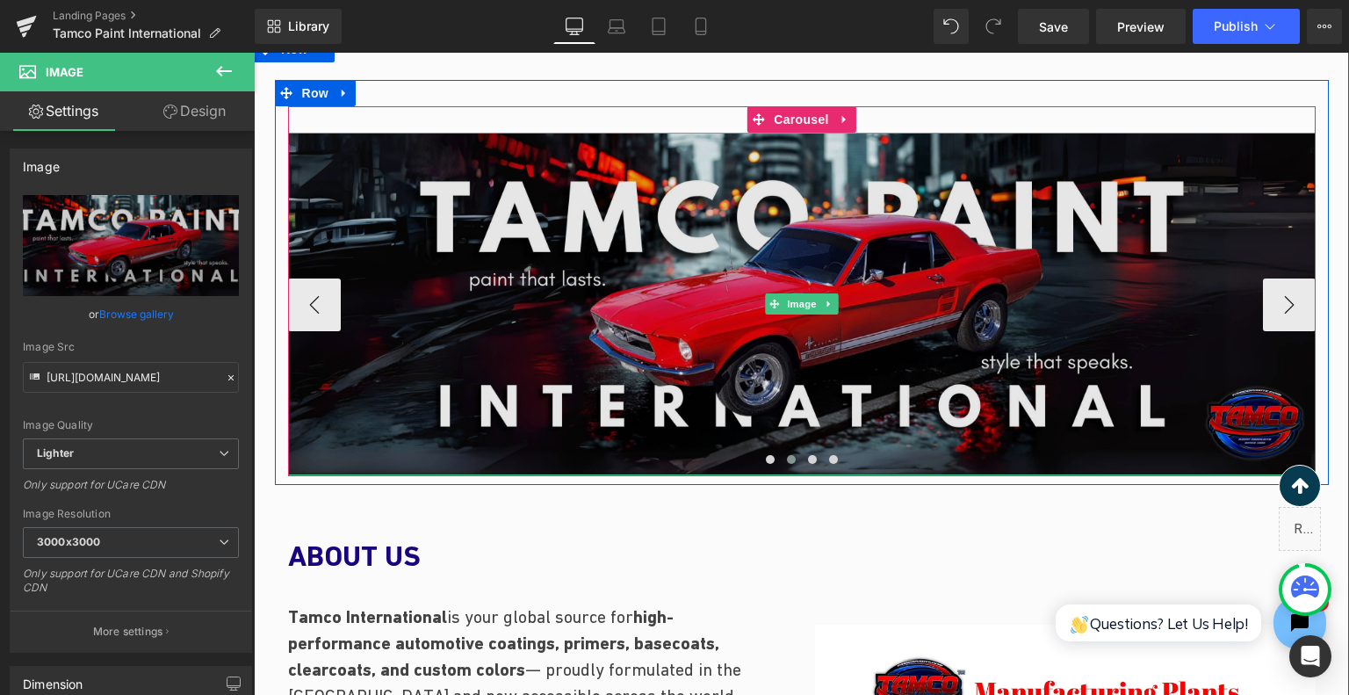
scroll to position [176, 0]
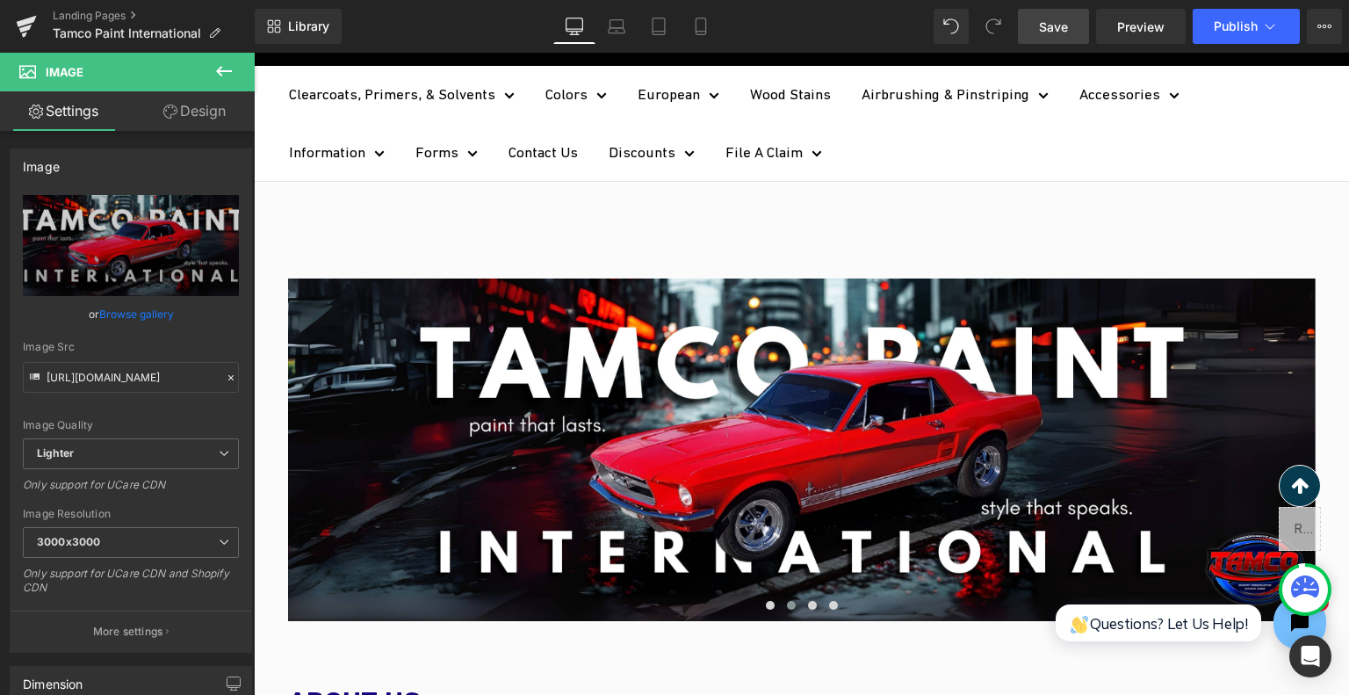
click at [1061, 26] on span "Save" at bounding box center [1053, 27] width 29 height 18
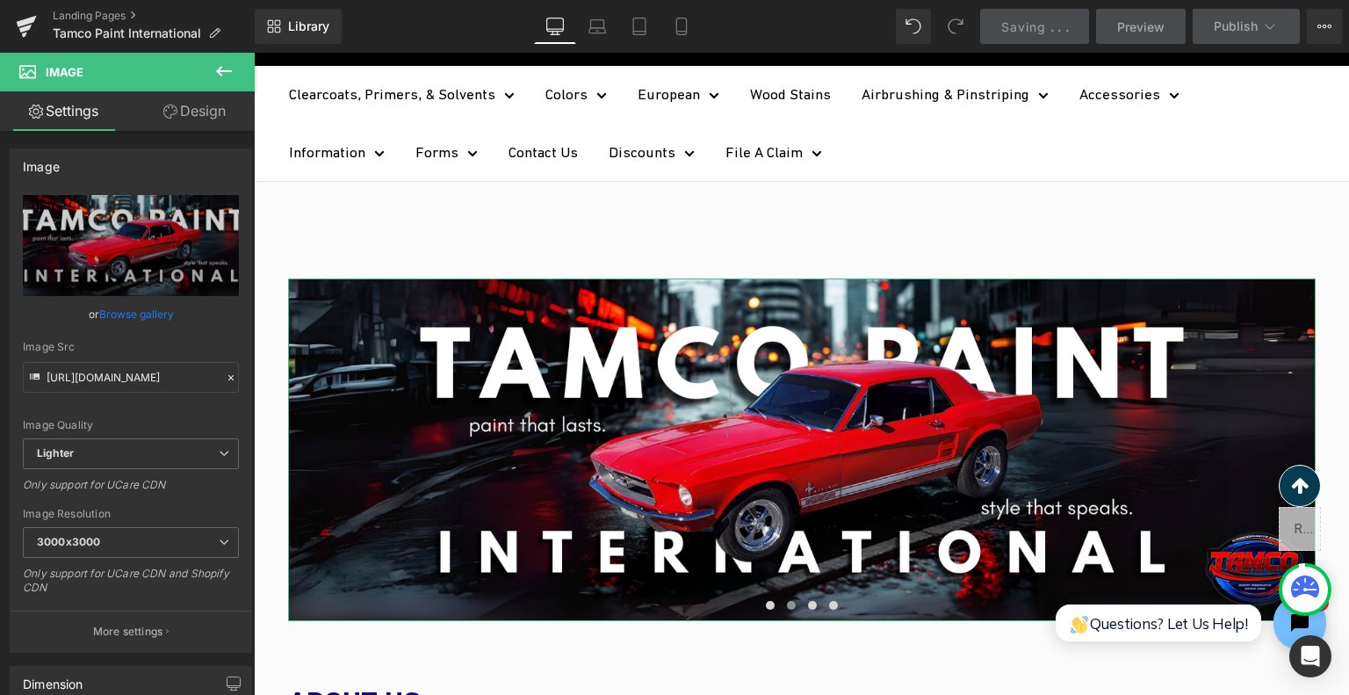
scroll to position [88, 0]
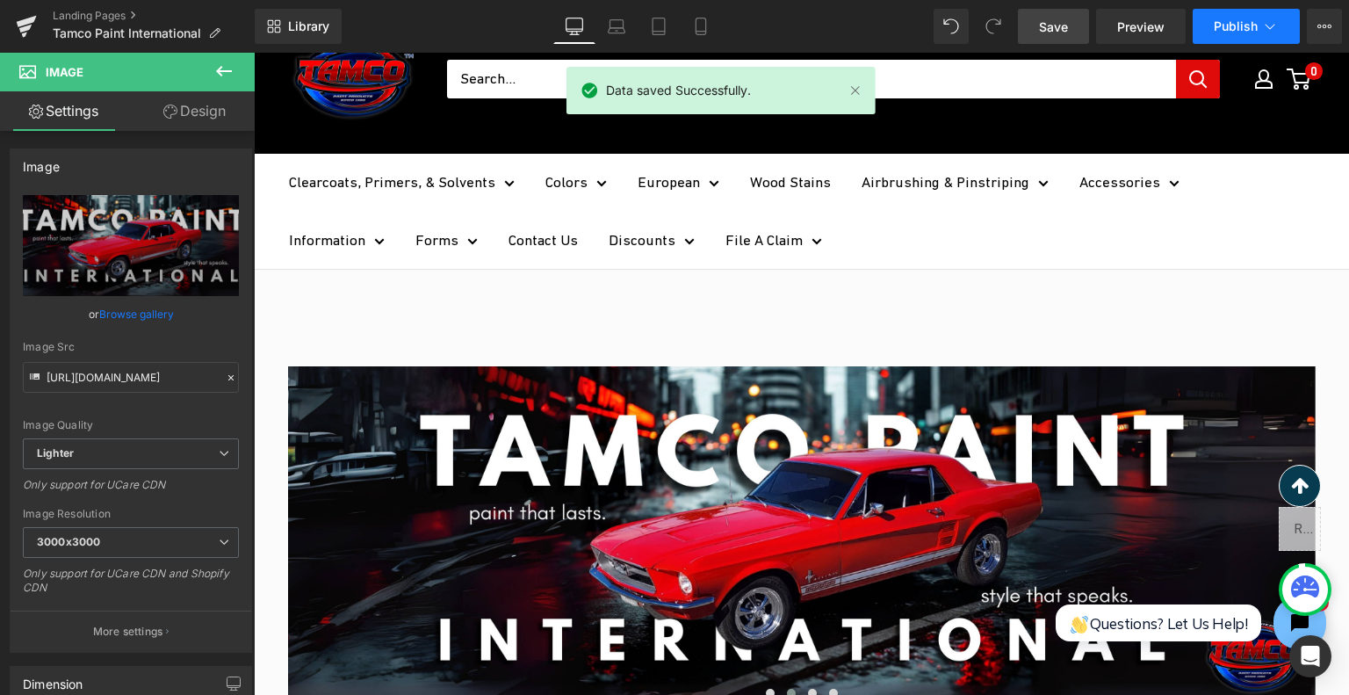
click at [1230, 18] on button "Publish" at bounding box center [1246, 26] width 107 height 35
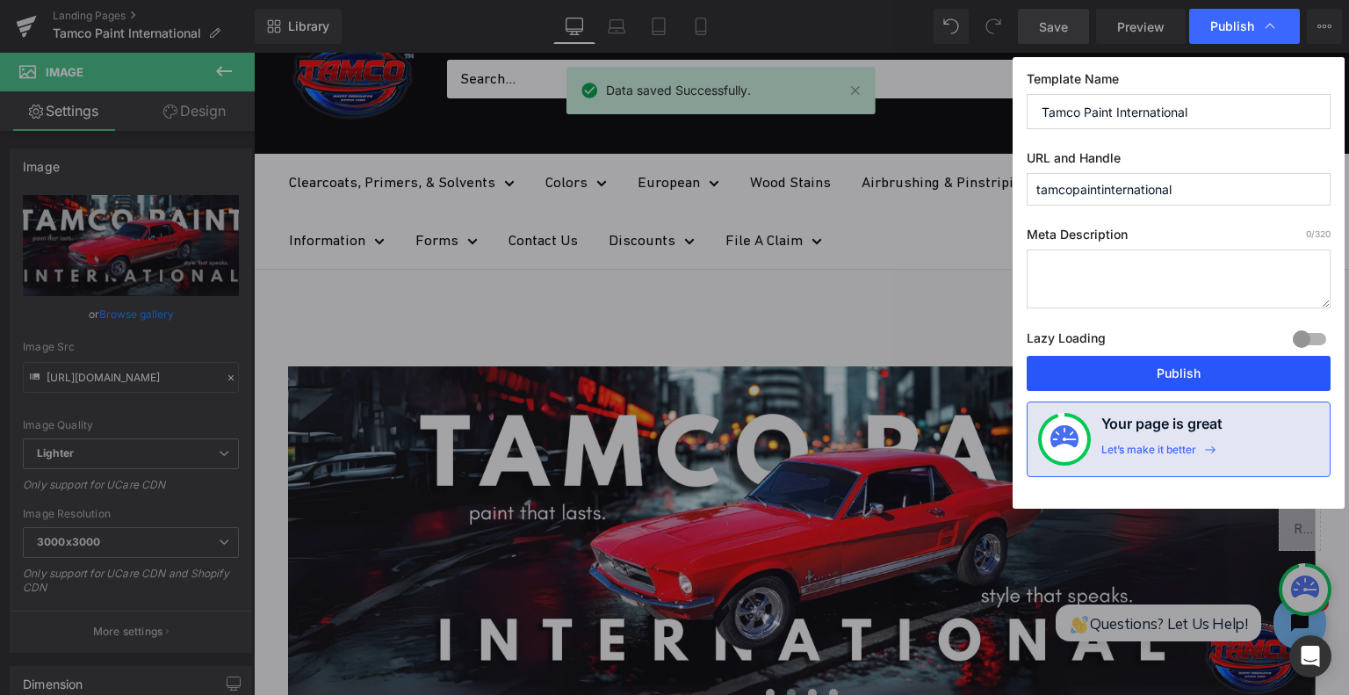
click at [1173, 368] on button "Publish" at bounding box center [1179, 373] width 304 height 35
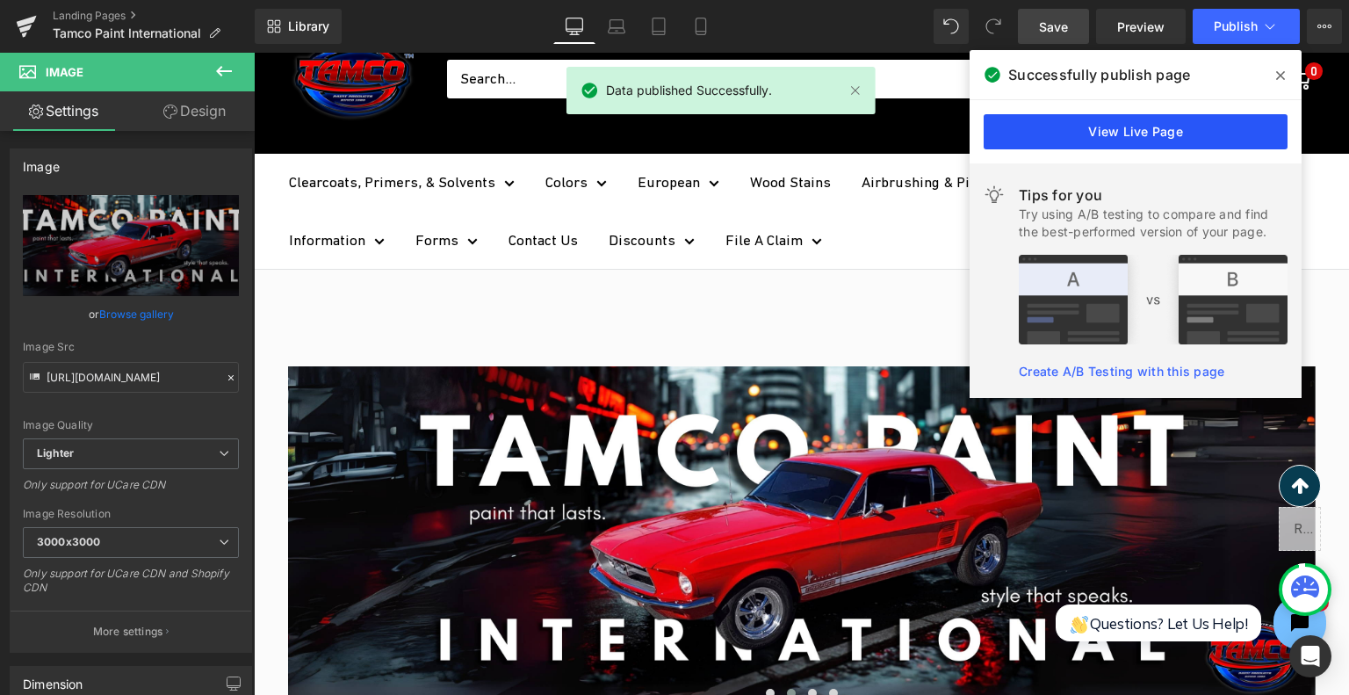
click at [1044, 141] on link "View Live Page" at bounding box center [1136, 131] width 304 height 35
